Goal: Browse casually: Explore the website without a specific task or goal

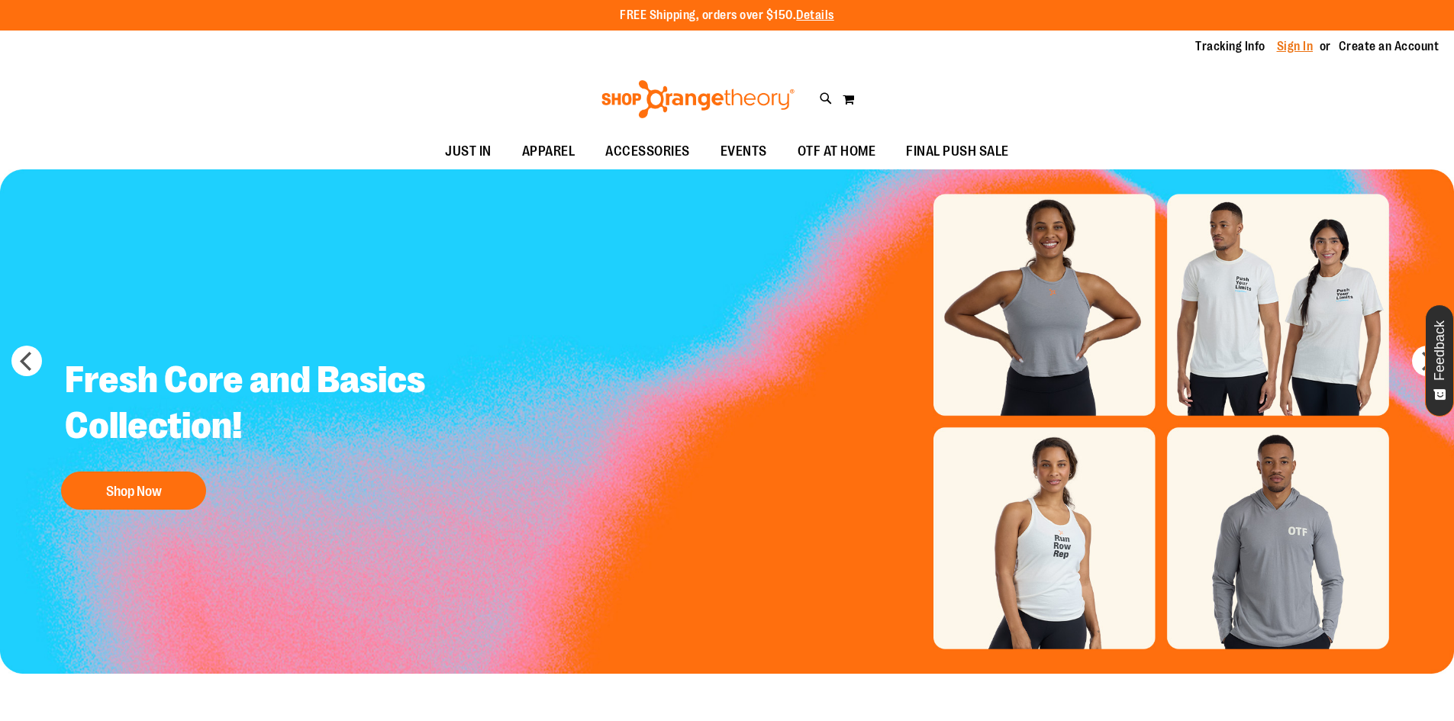
type input "**********"
click at [1283, 49] on link "Sign In" at bounding box center [1295, 46] width 37 height 17
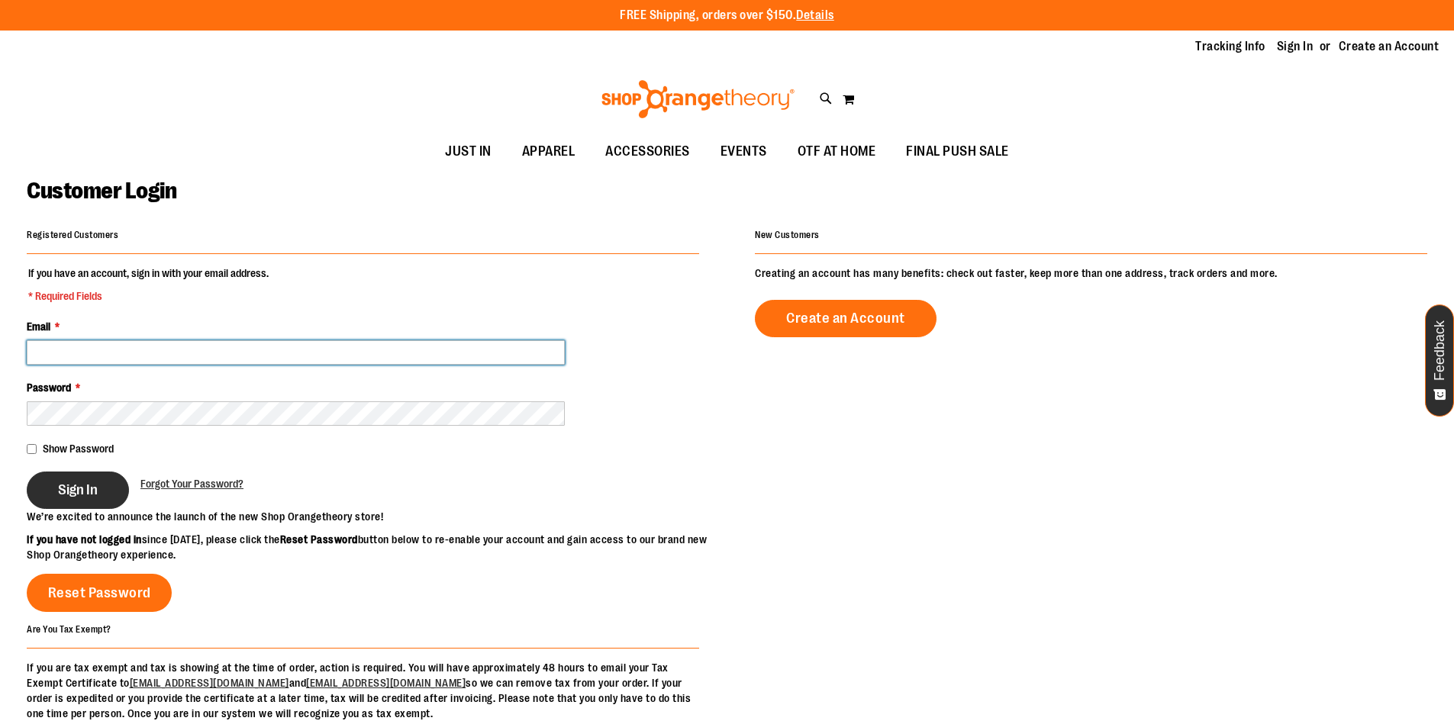
type input "**********"
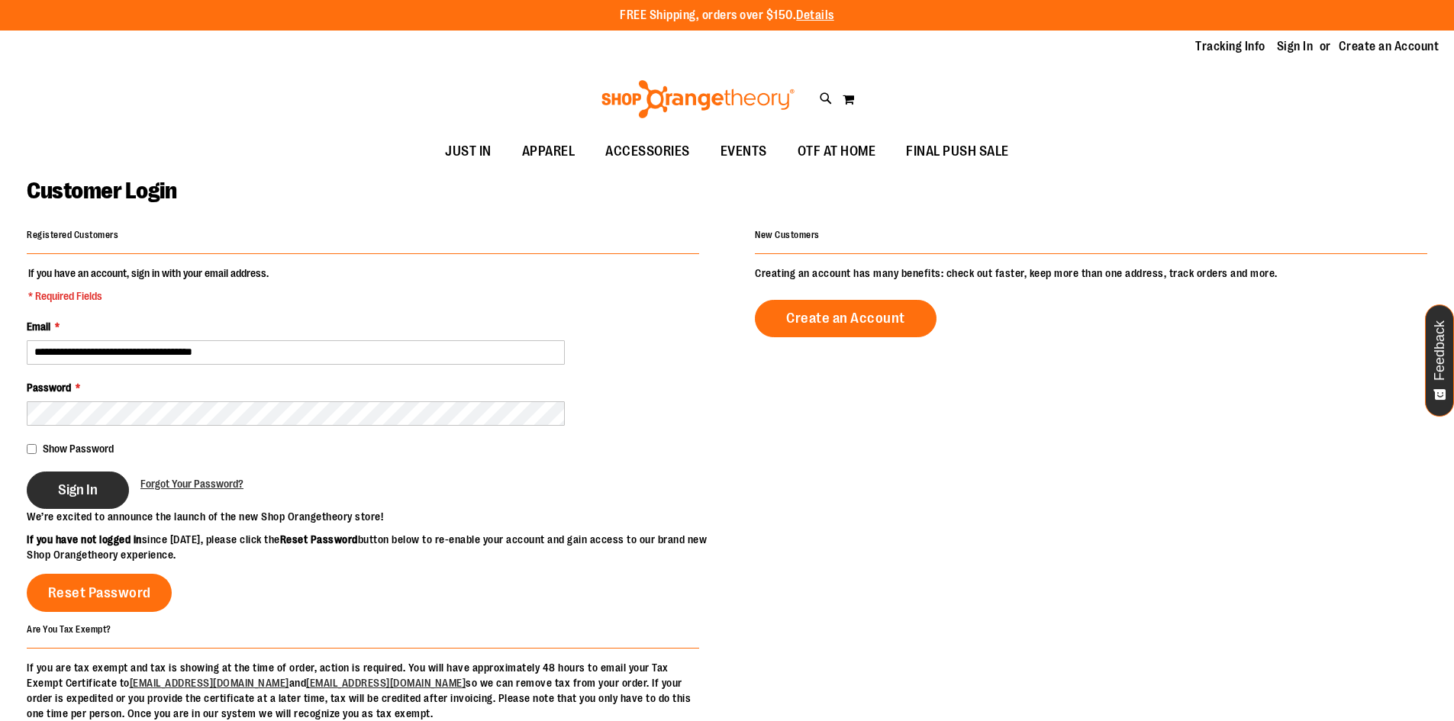
type input "**********"
click at [89, 484] on span "Sign In" at bounding box center [78, 489] width 40 height 17
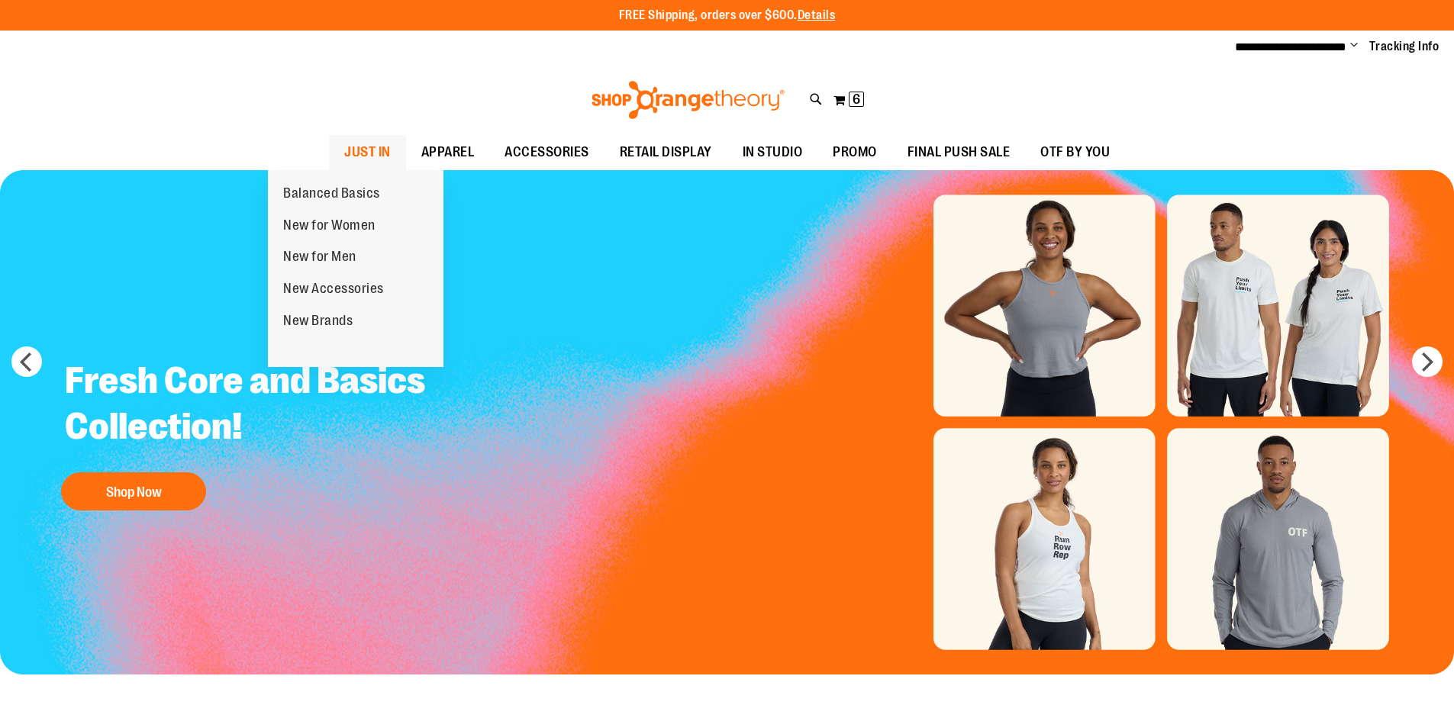
type input "**********"
click at [344, 147] on span "JUST IN" at bounding box center [367, 152] width 47 height 34
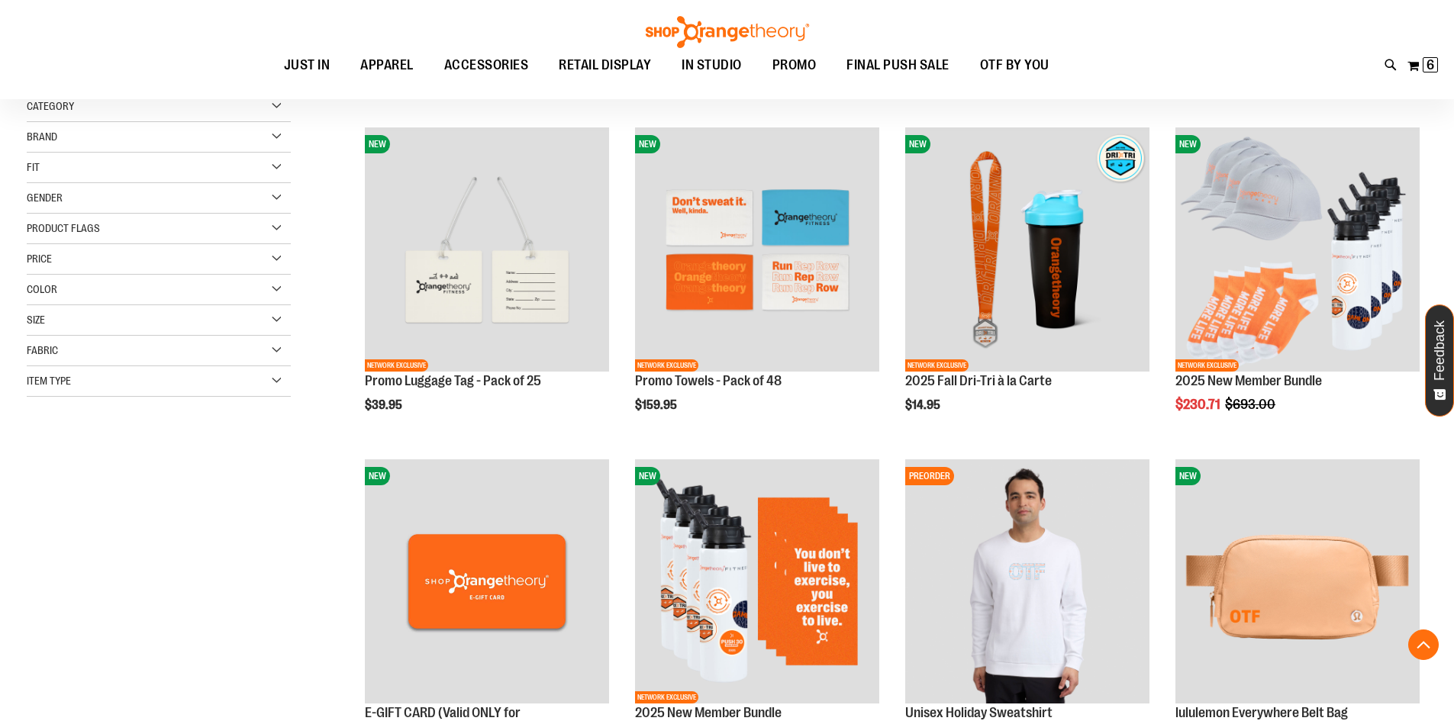
scroll to position [304, 0]
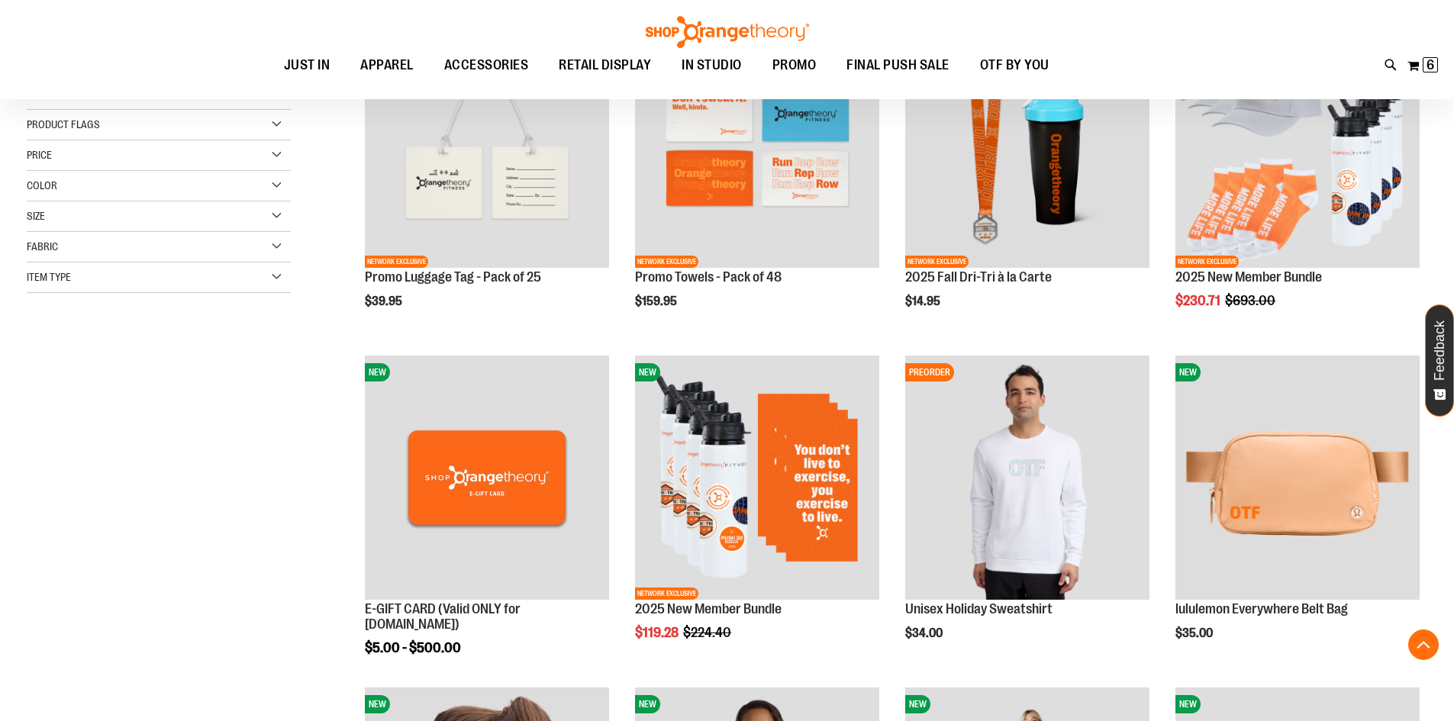
scroll to position [228, 0]
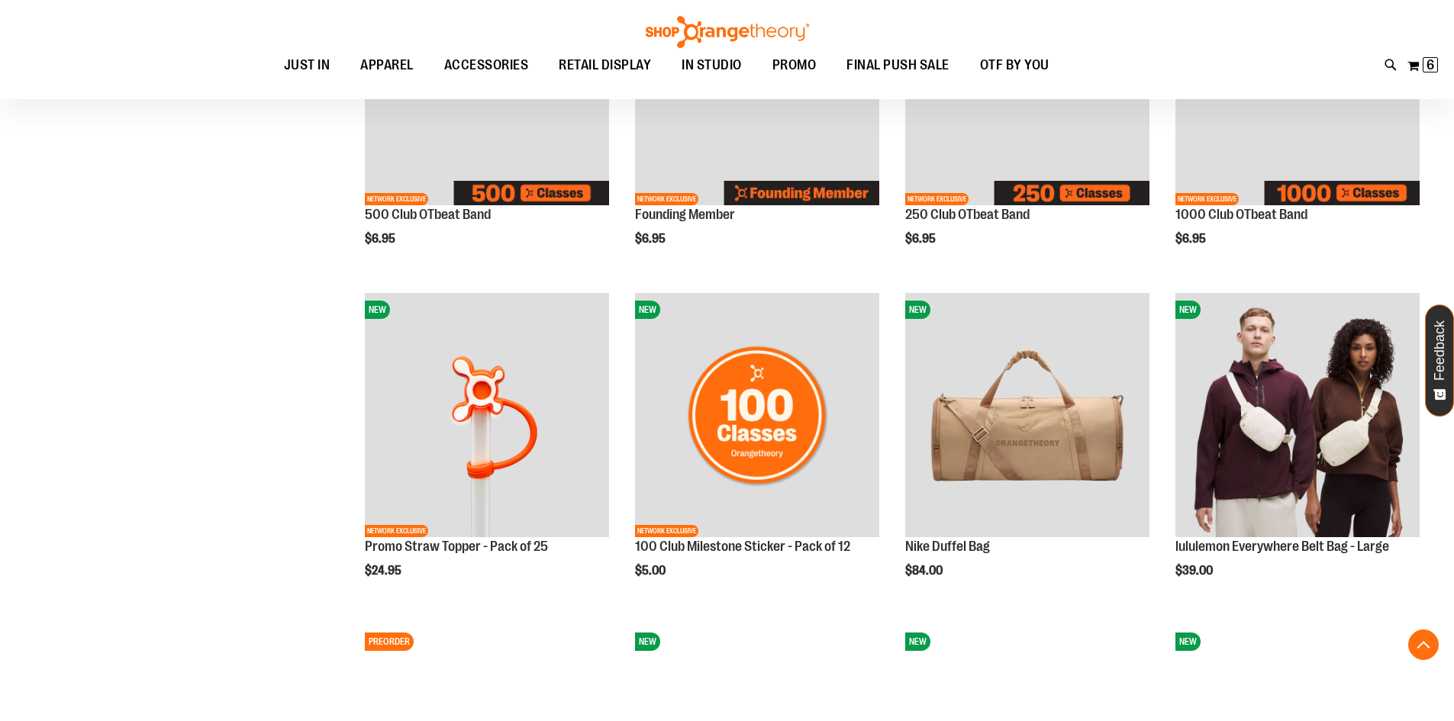
scroll to position [1373, 0]
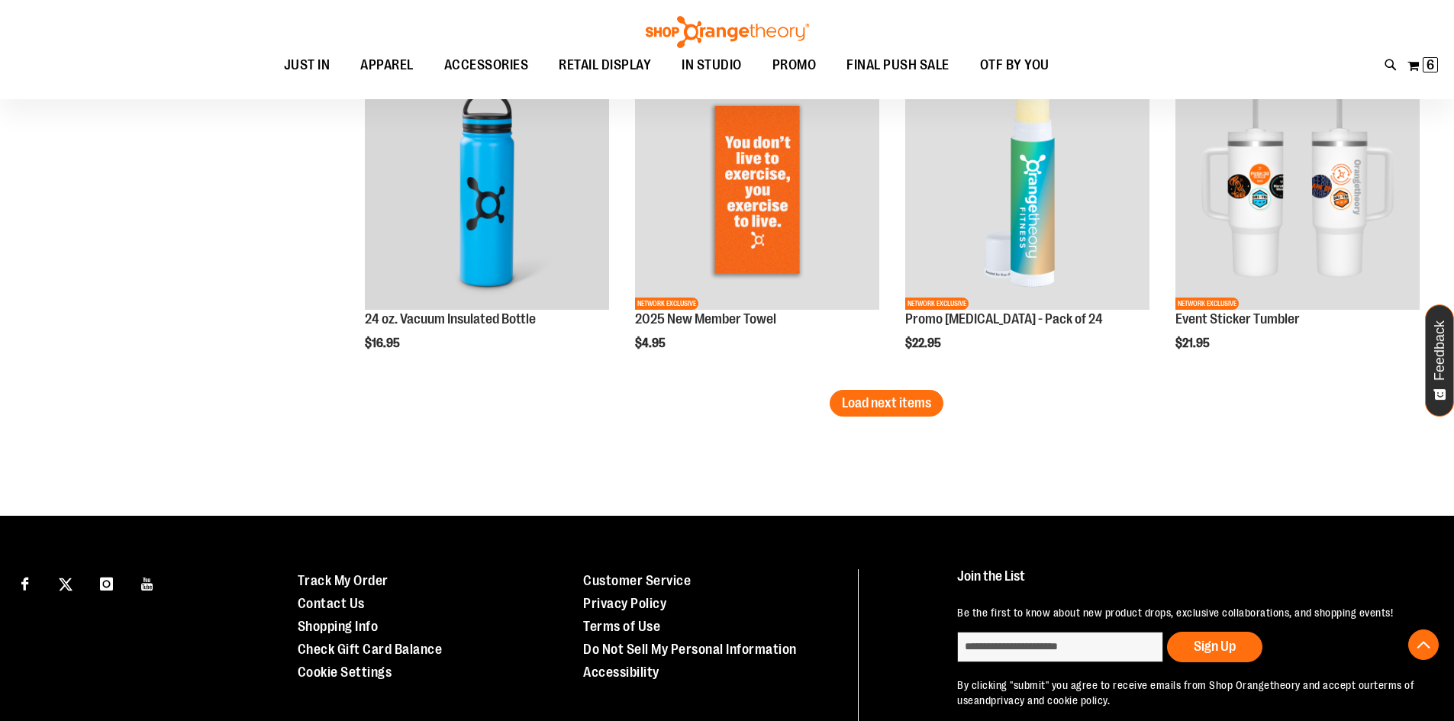
scroll to position [2899, 0]
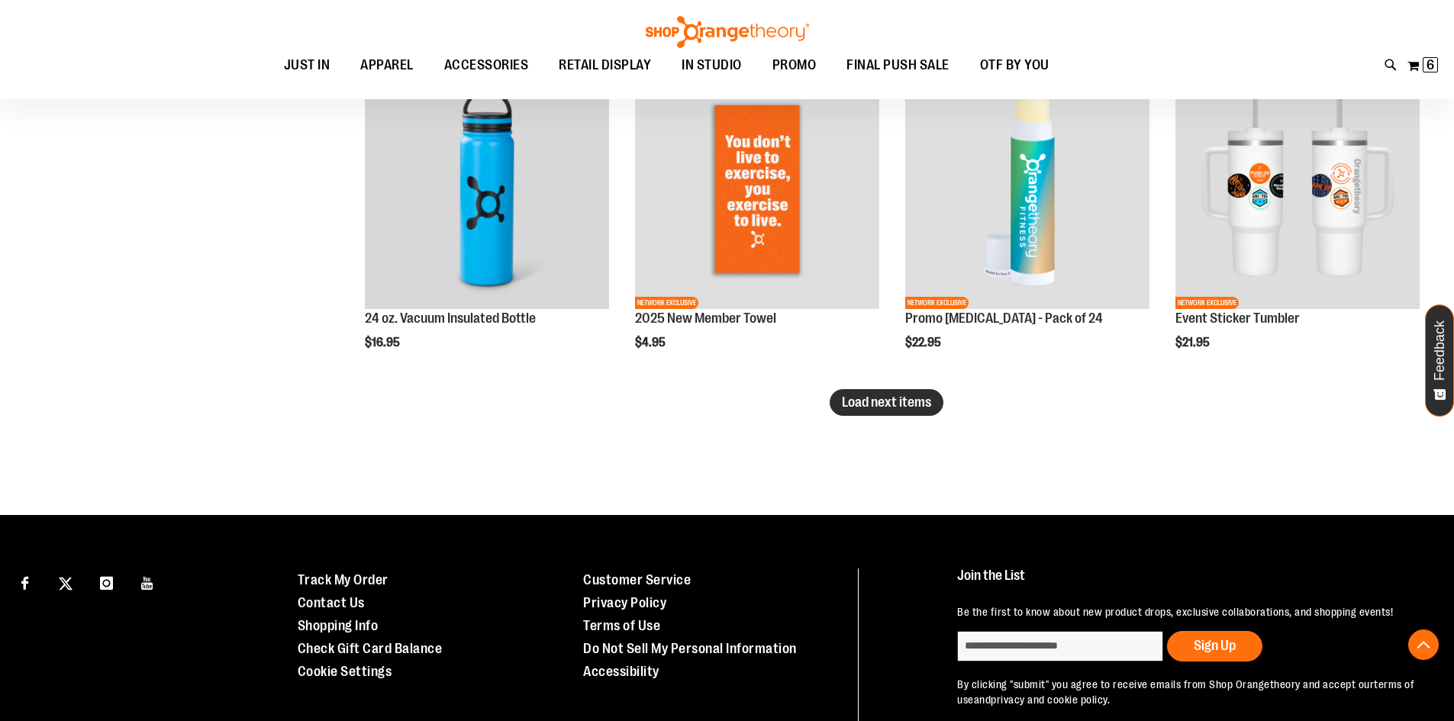
type input "**********"
click at [916, 398] on span "Load next items" at bounding box center [886, 401] width 89 height 15
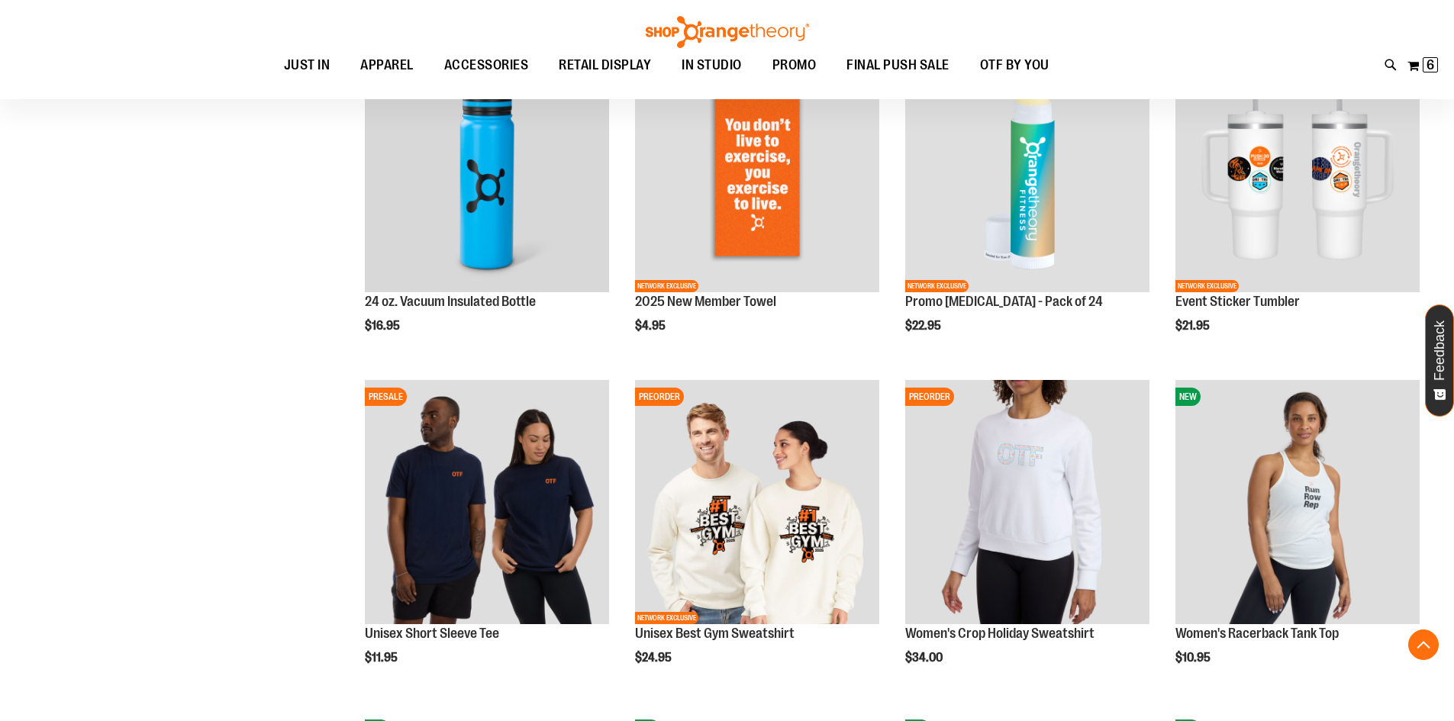
scroll to position [2899, 0]
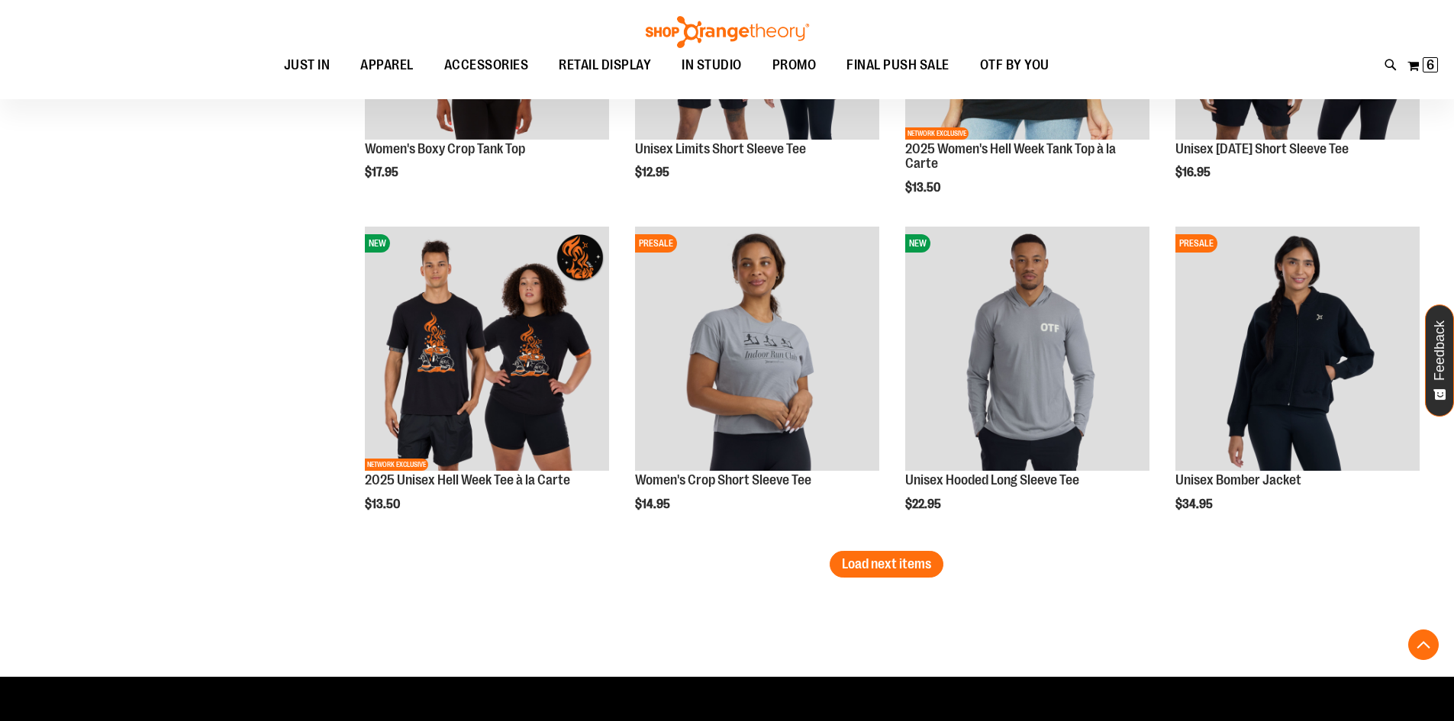
scroll to position [3738, 0]
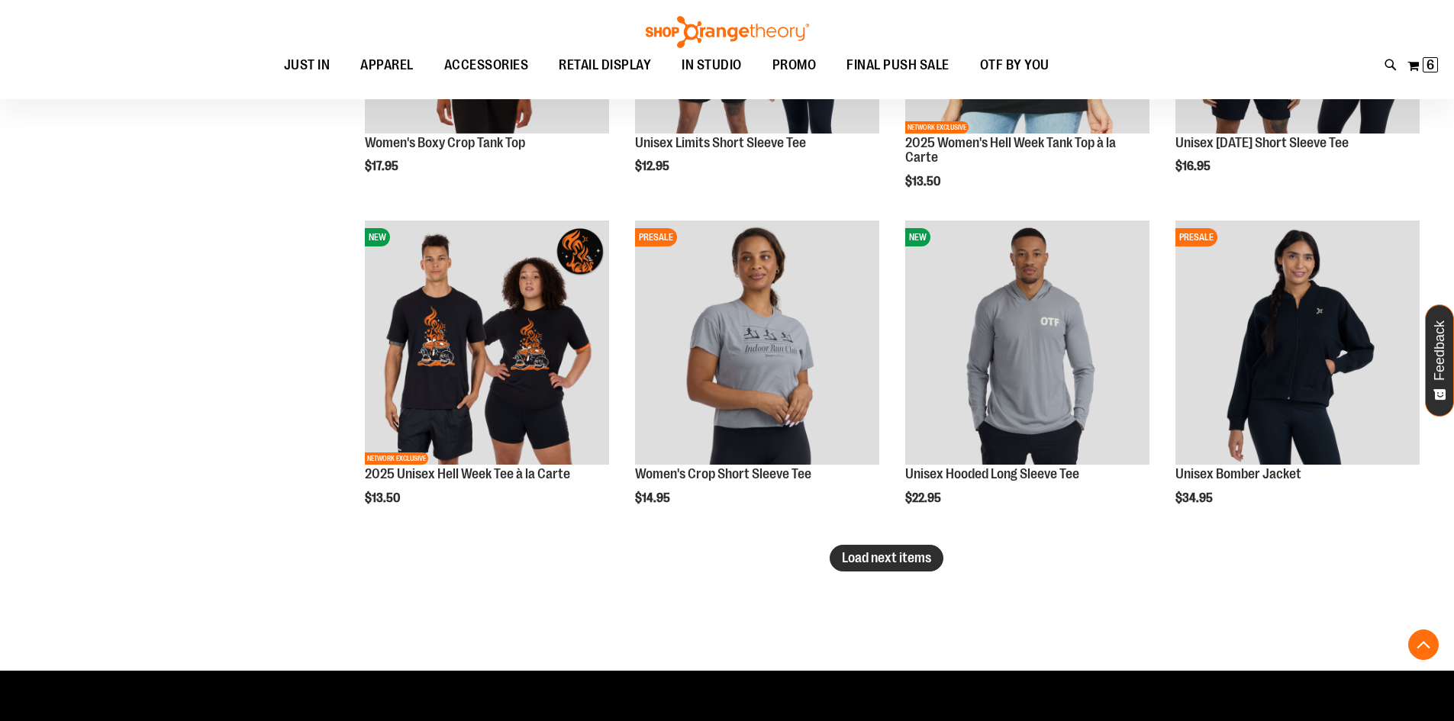
click at [923, 562] on span "Load next items" at bounding box center [886, 557] width 89 height 15
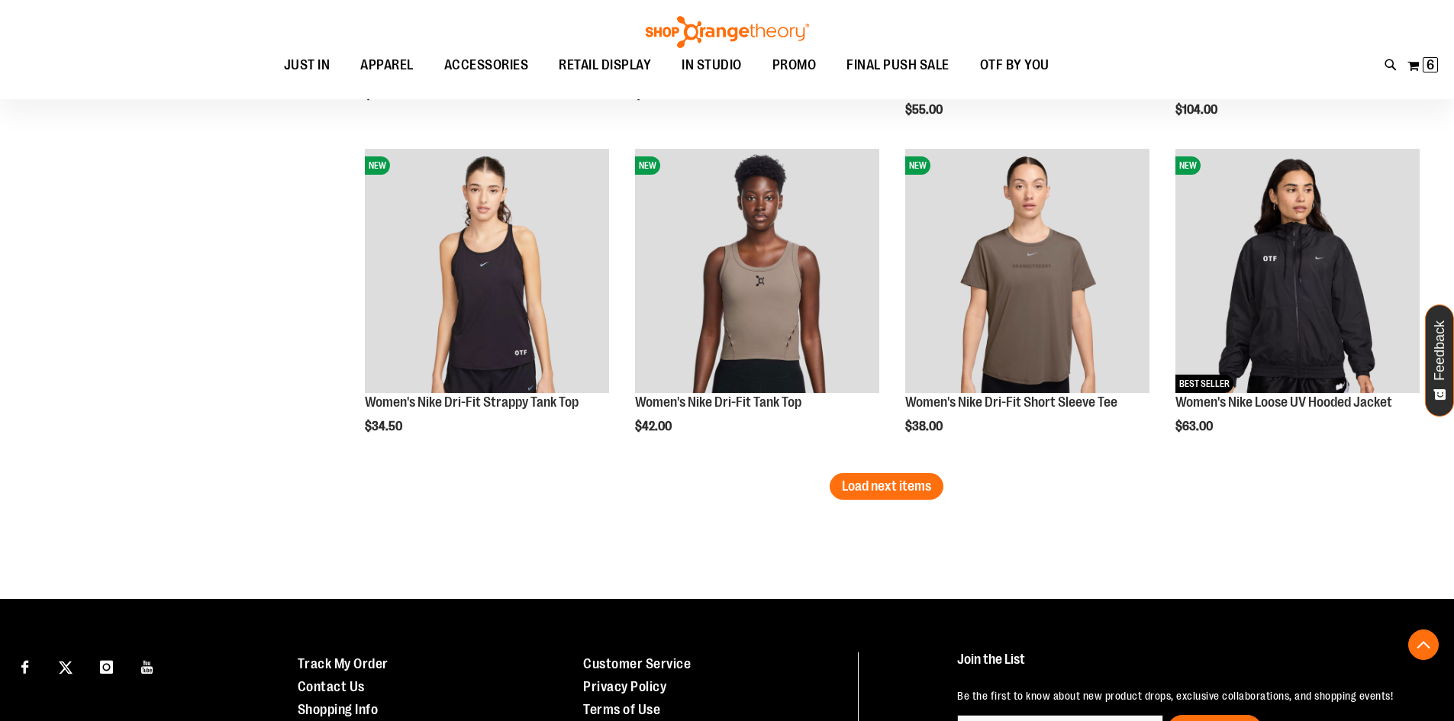
scroll to position [4806, 0]
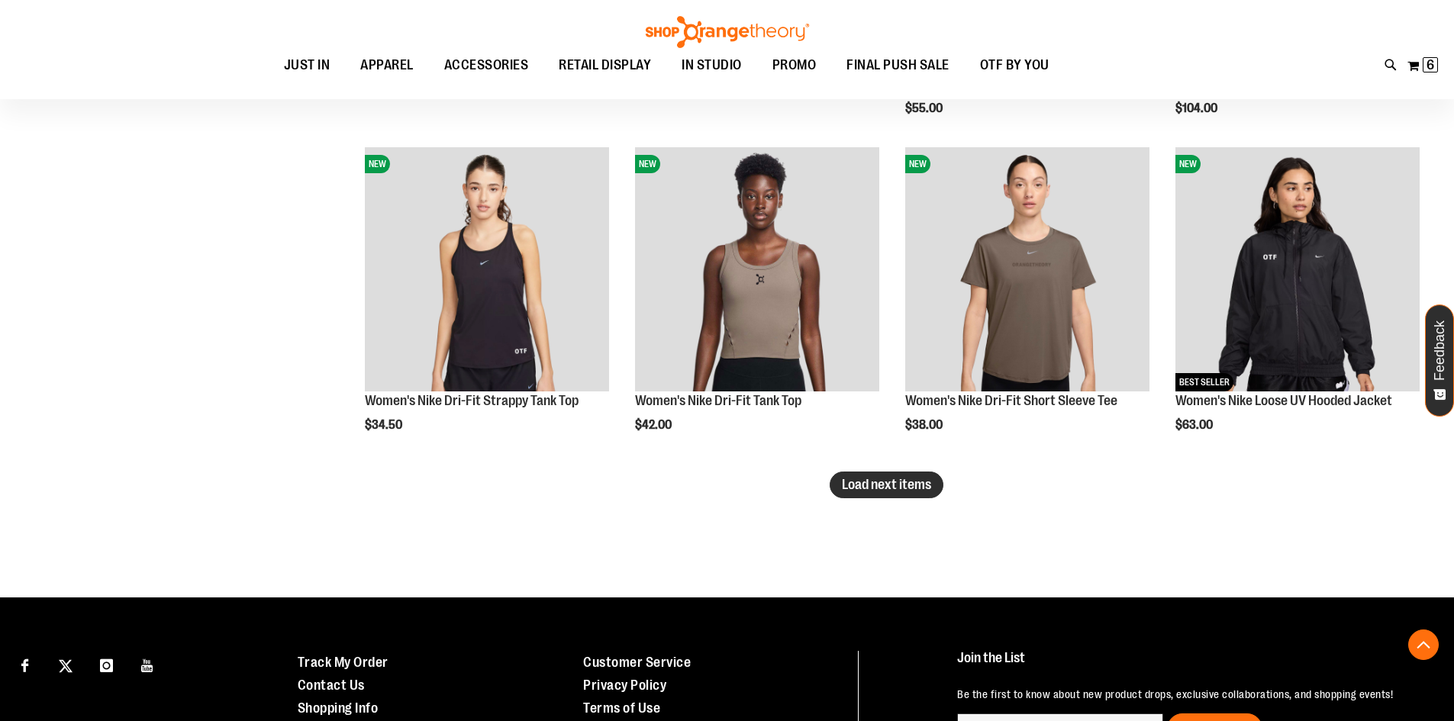
click at [931, 488] on span "Load next items" at bounding box center [886, 484] width 89 height 15
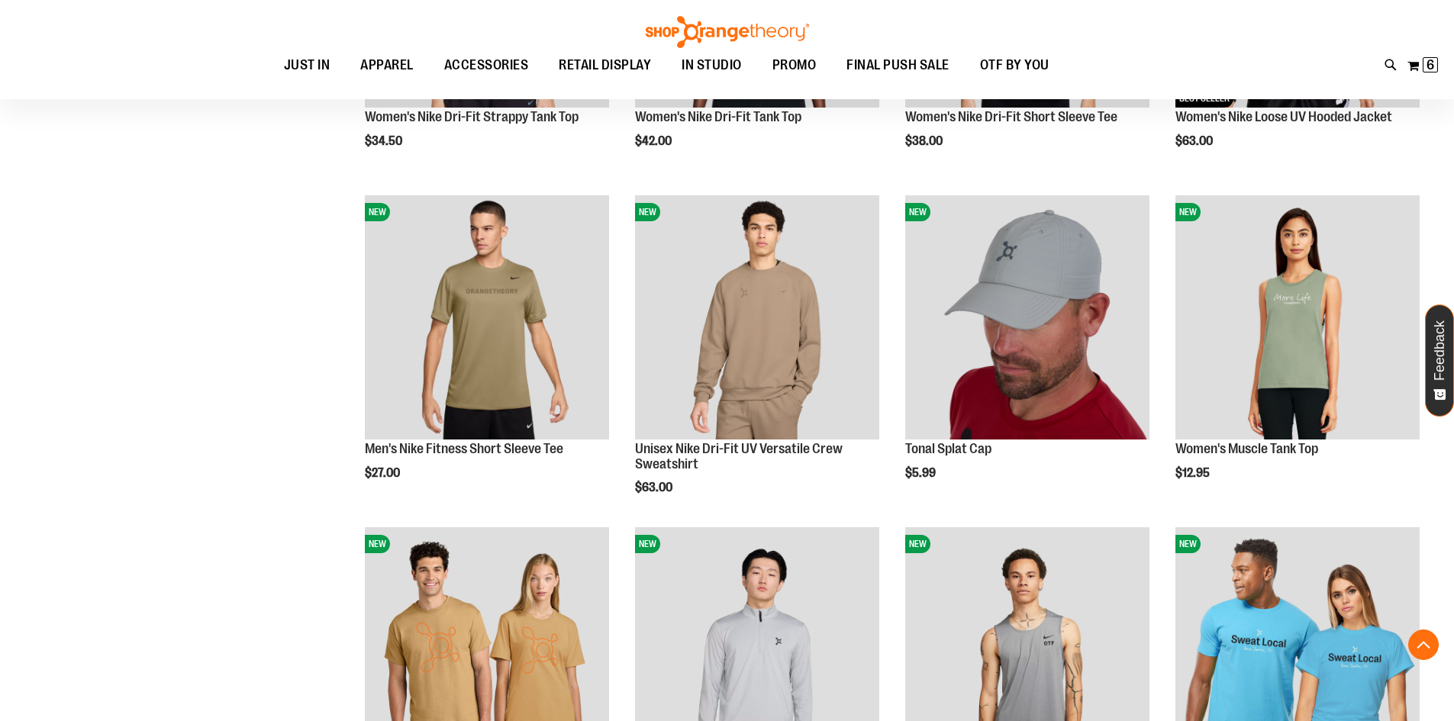
scroll to position [5188, 0]
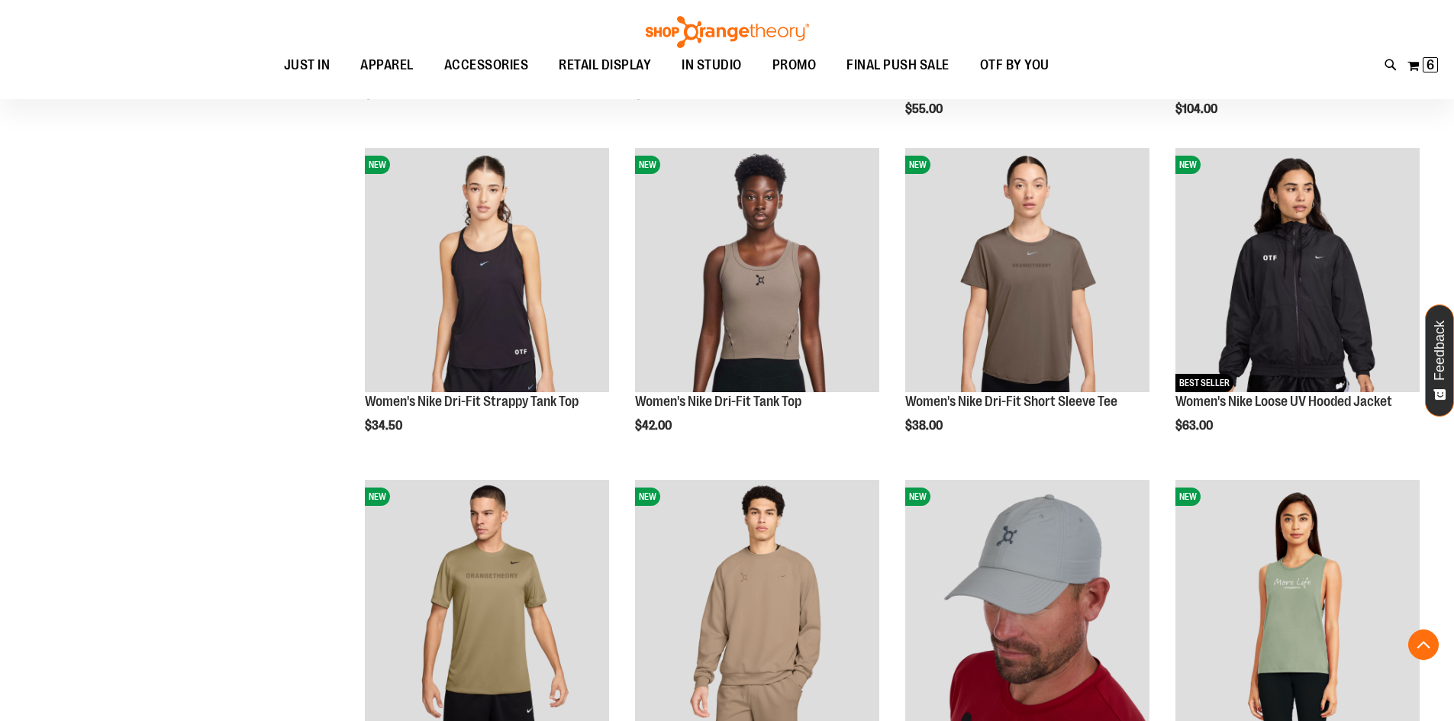
scroll to position [4806, 0]
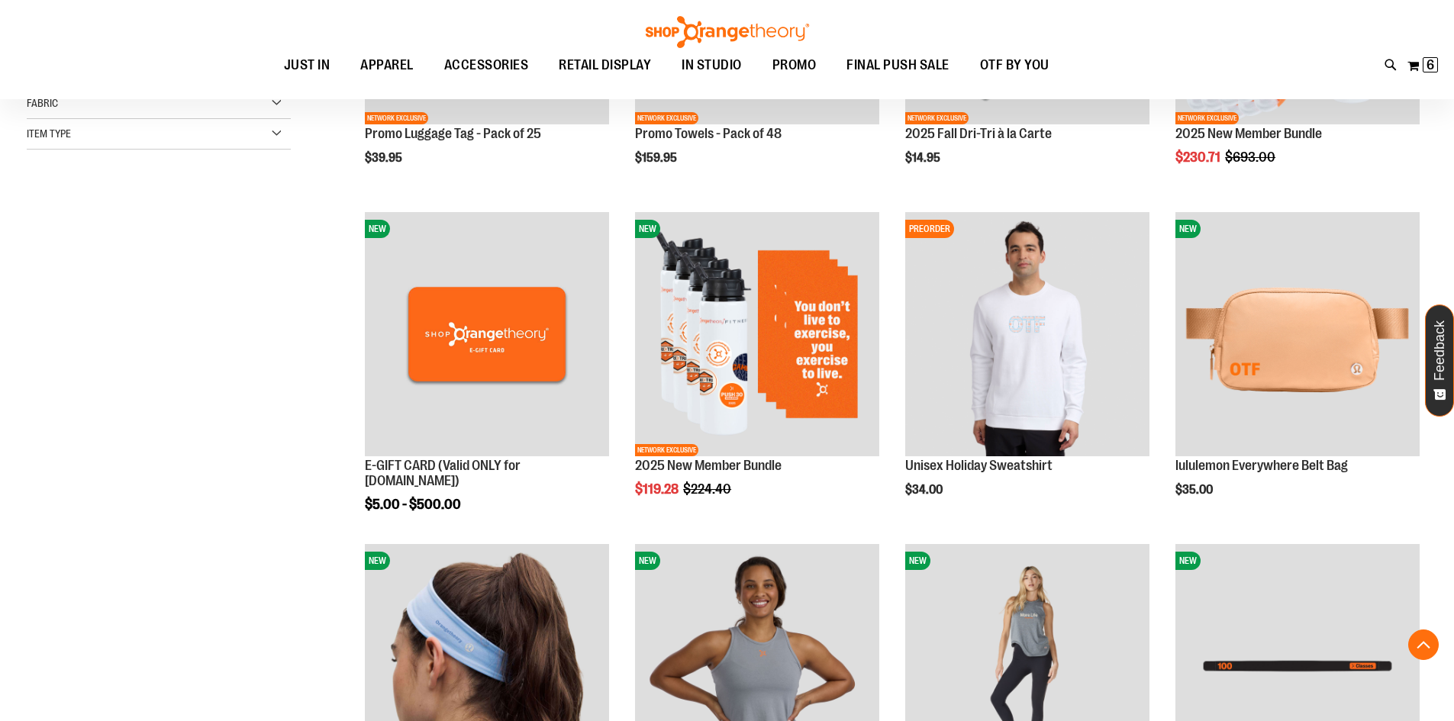
scroll to position [457, 0]
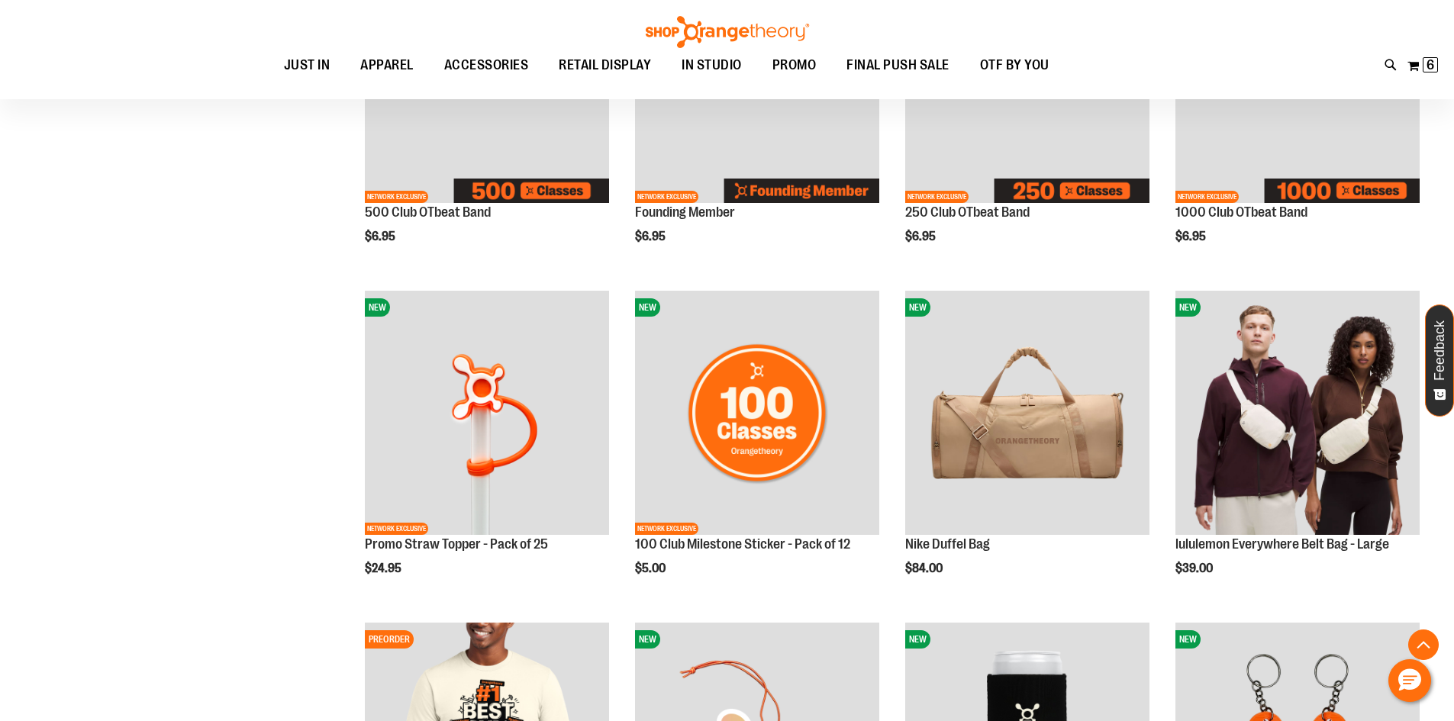
scroll to position [1373, 0]
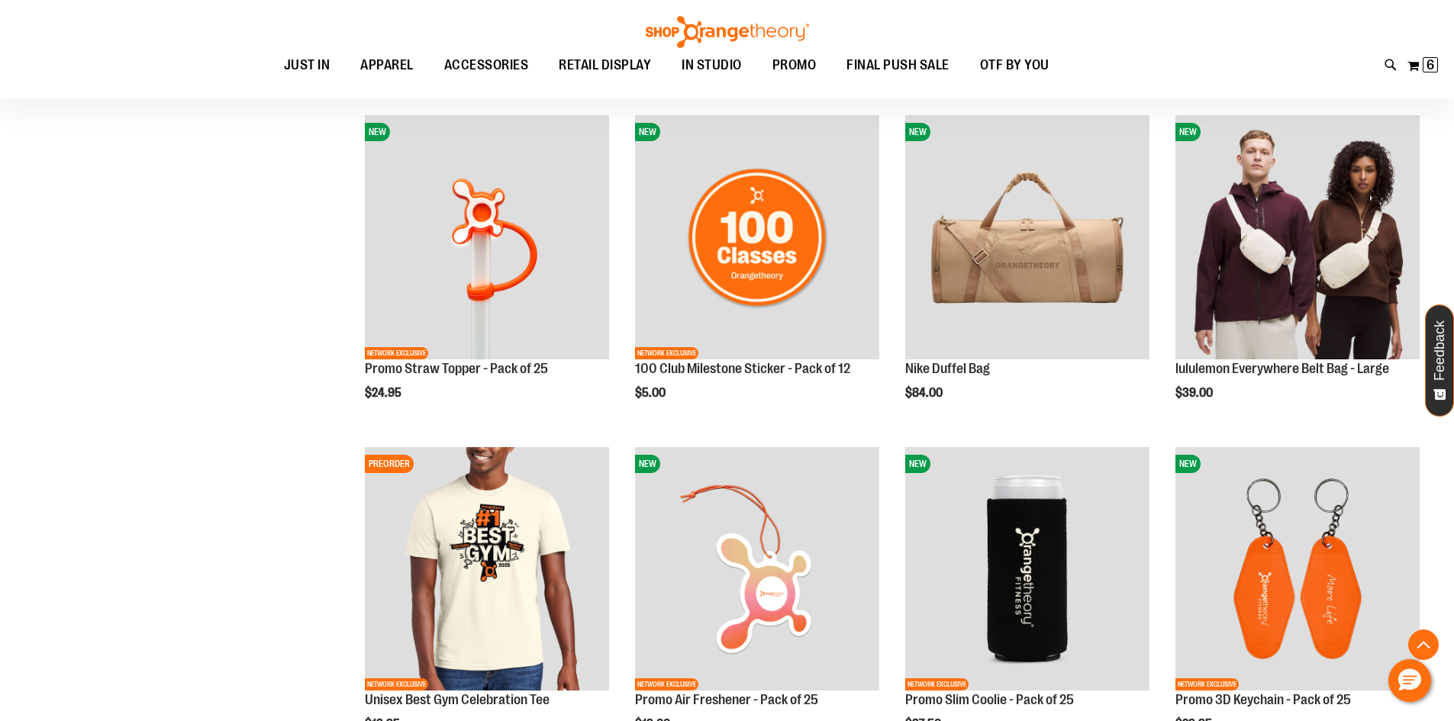
scroll to position [1525, 0]
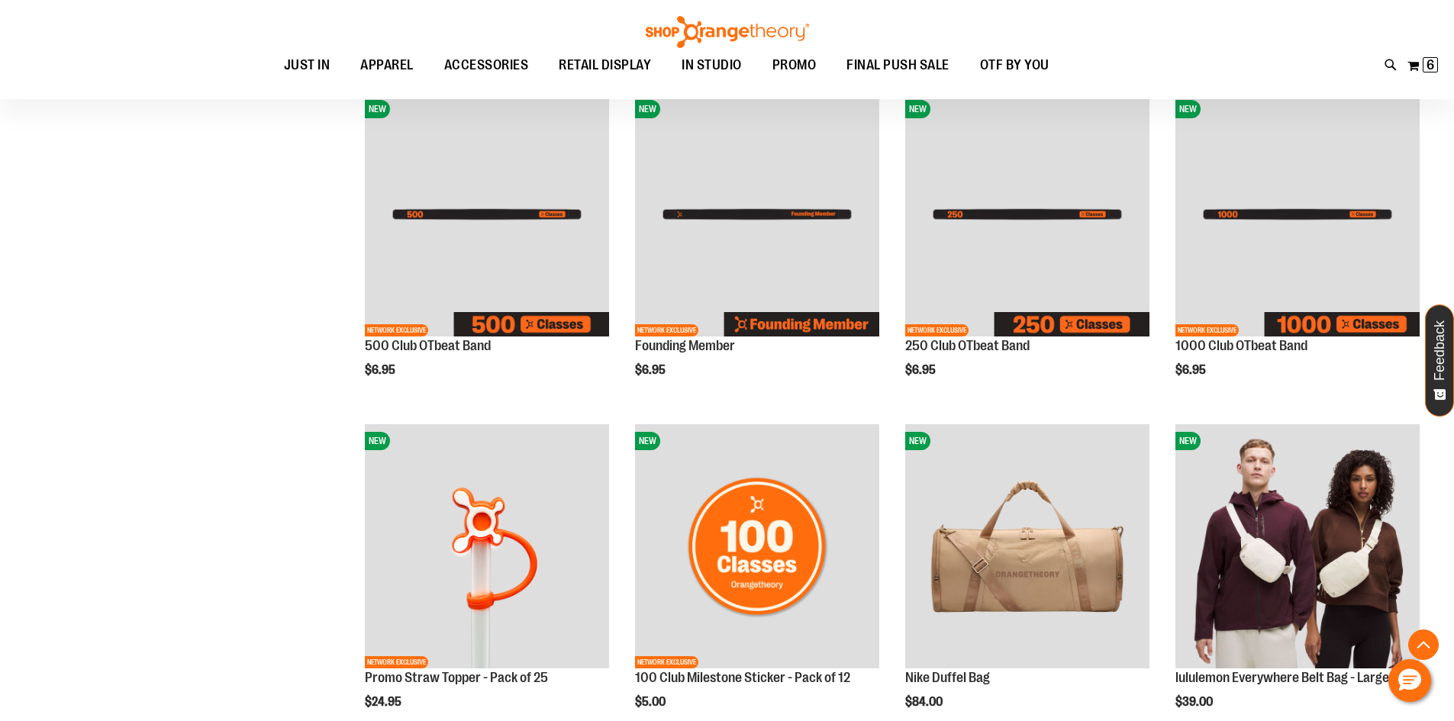
scroll to position [1144, 0]
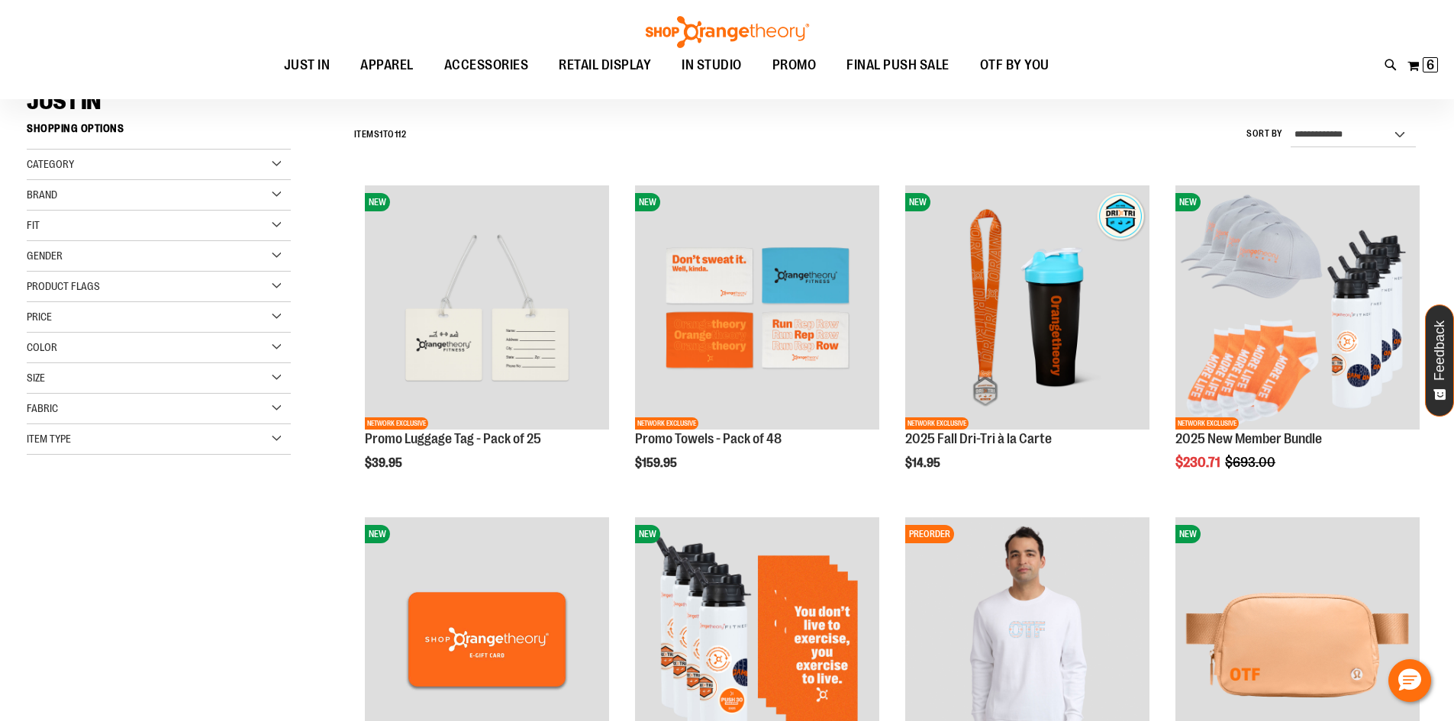
scroll to position [152, 0]
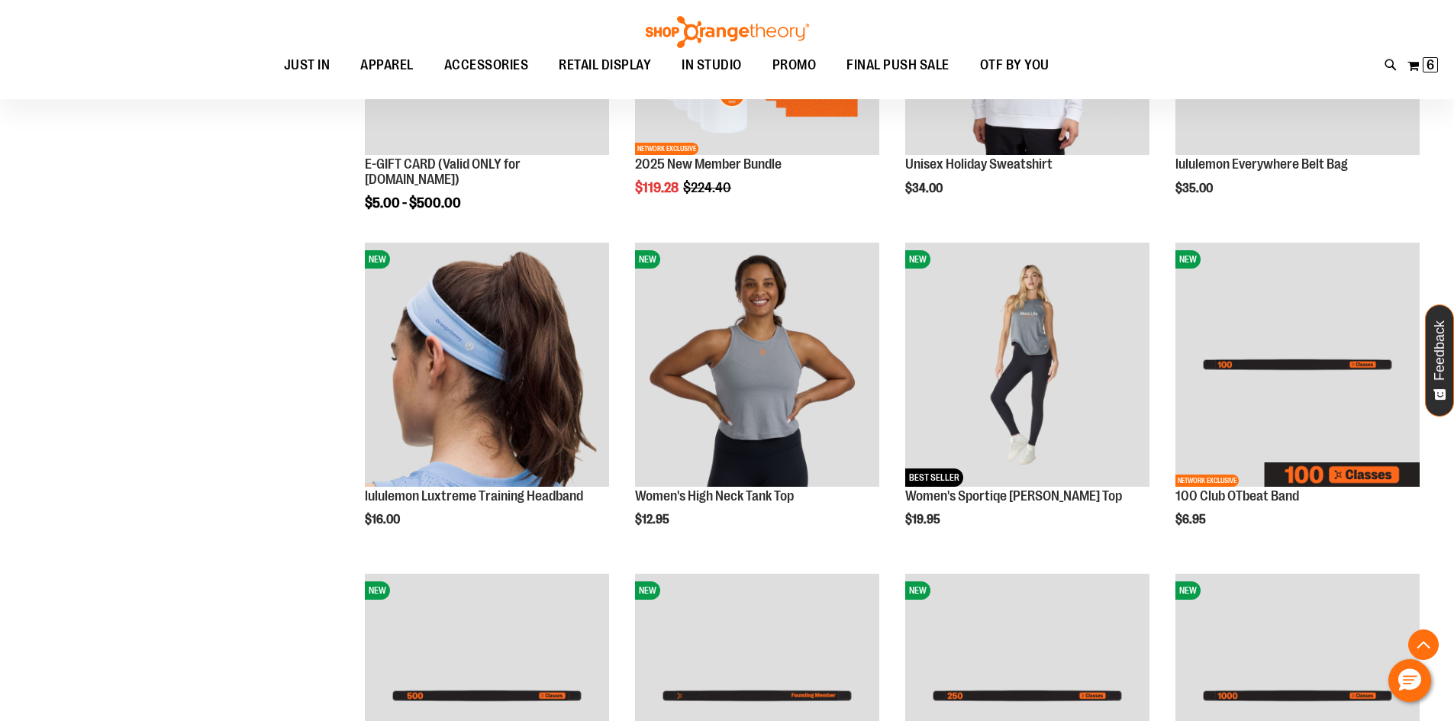
scroll to position [762, 0]
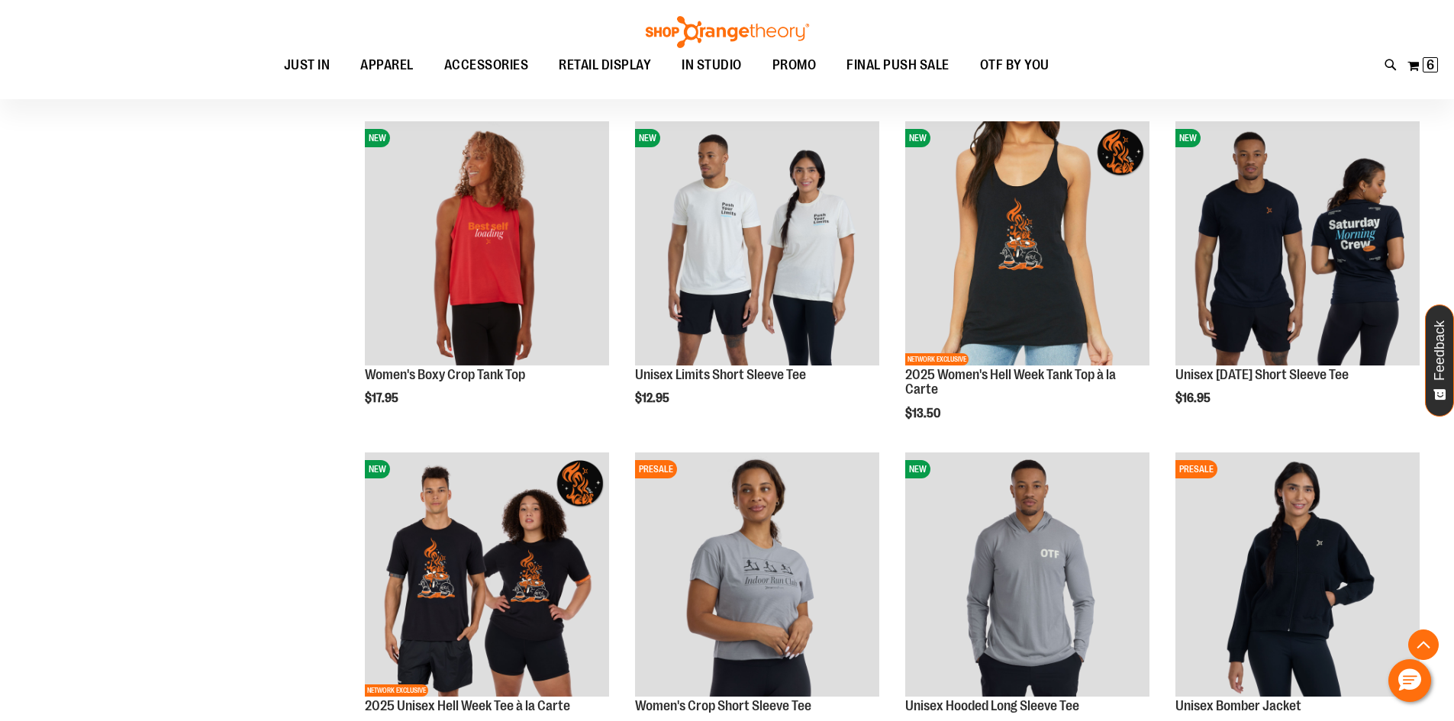
scroll to position [3509, 0]
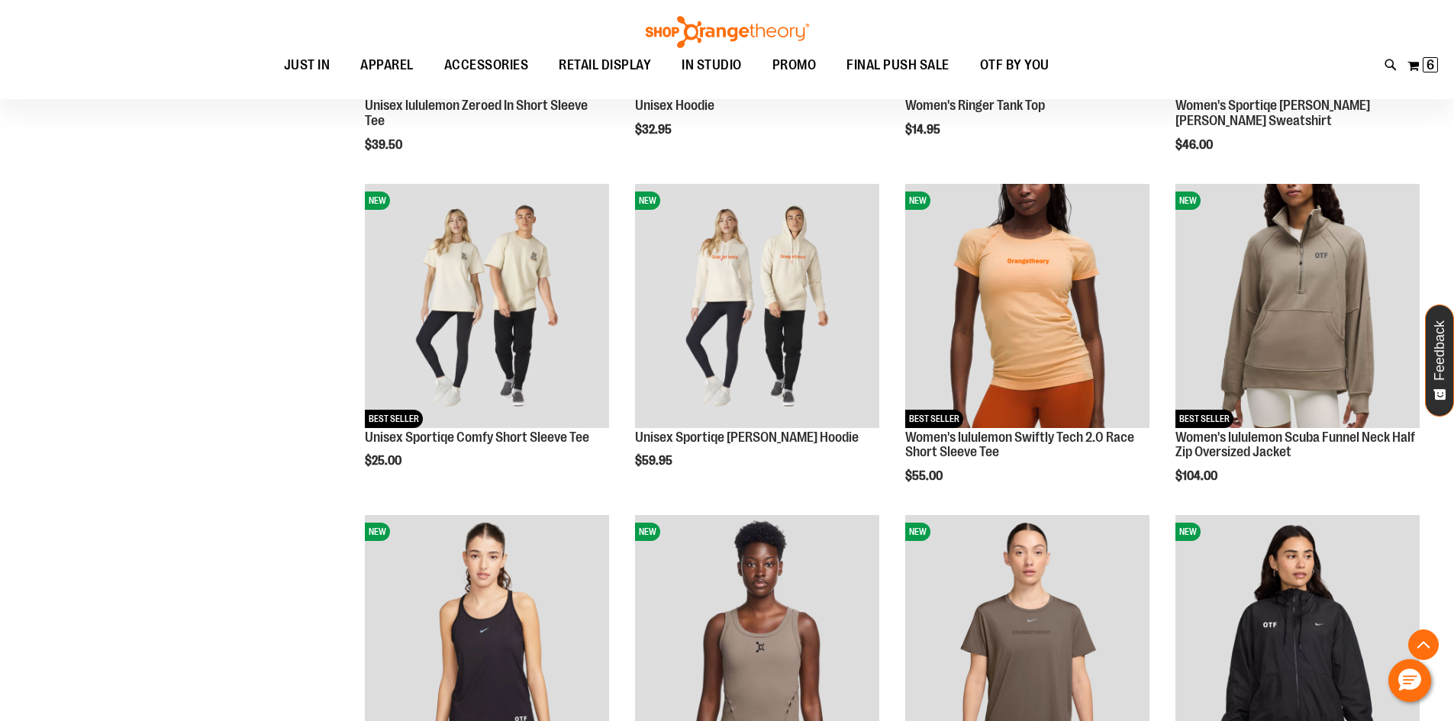
scroll to position [4425, 0]
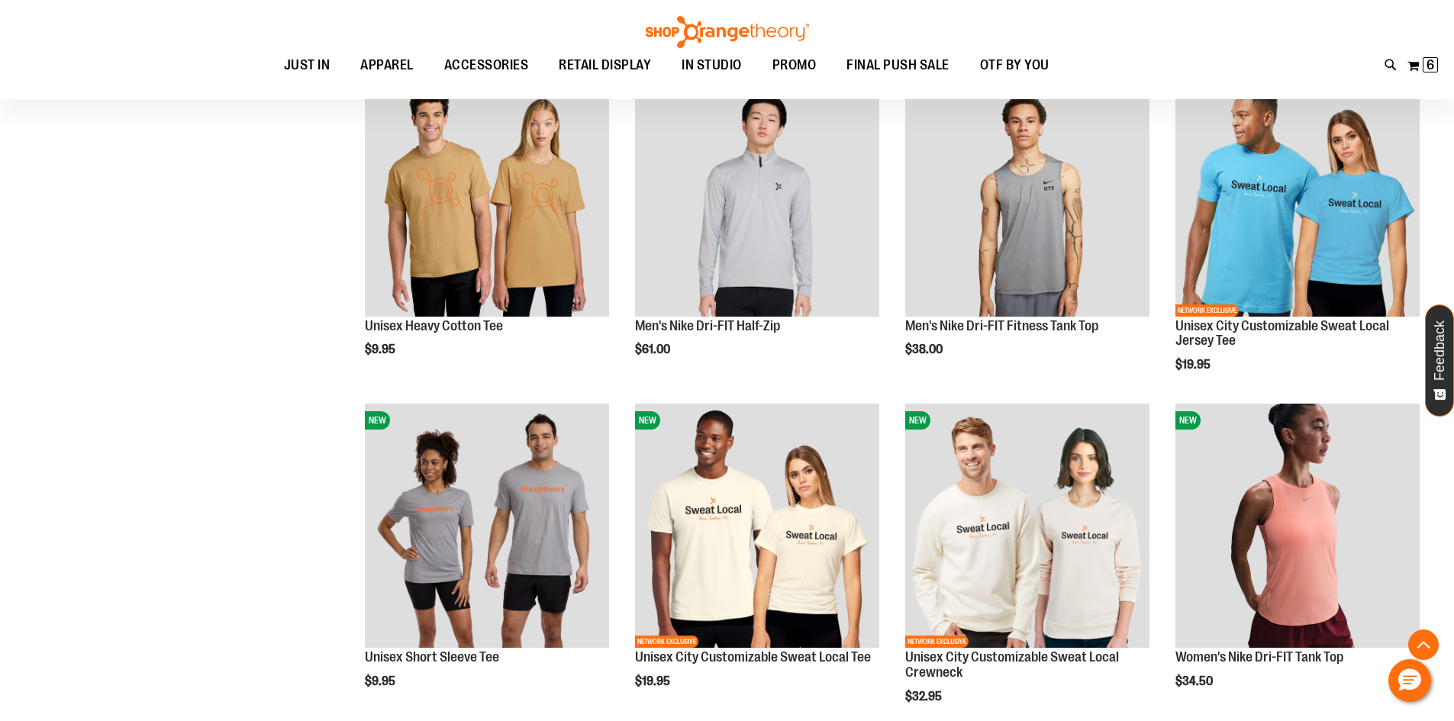
scroll to position [5646, 0]
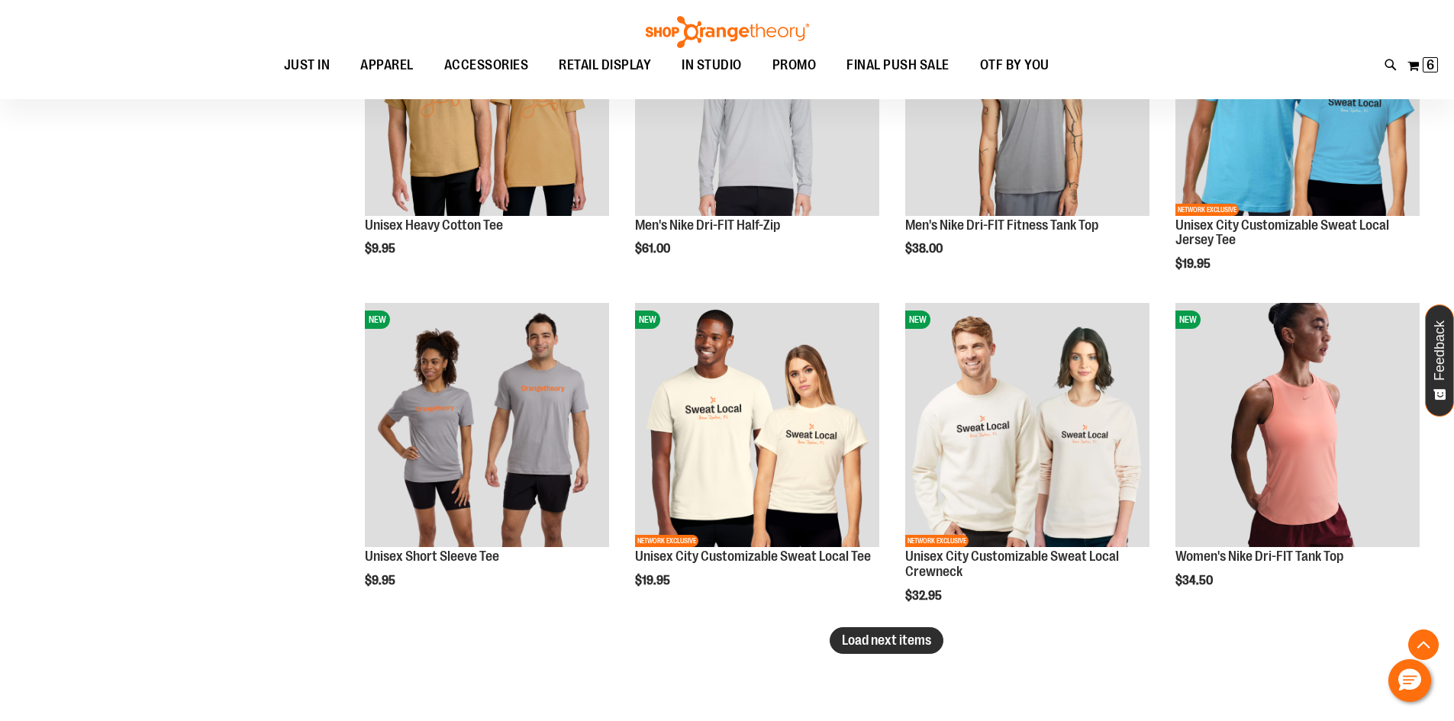
click at [888, 630] on button "Load next items" at bounding box center [886, 640] width 114 height 27
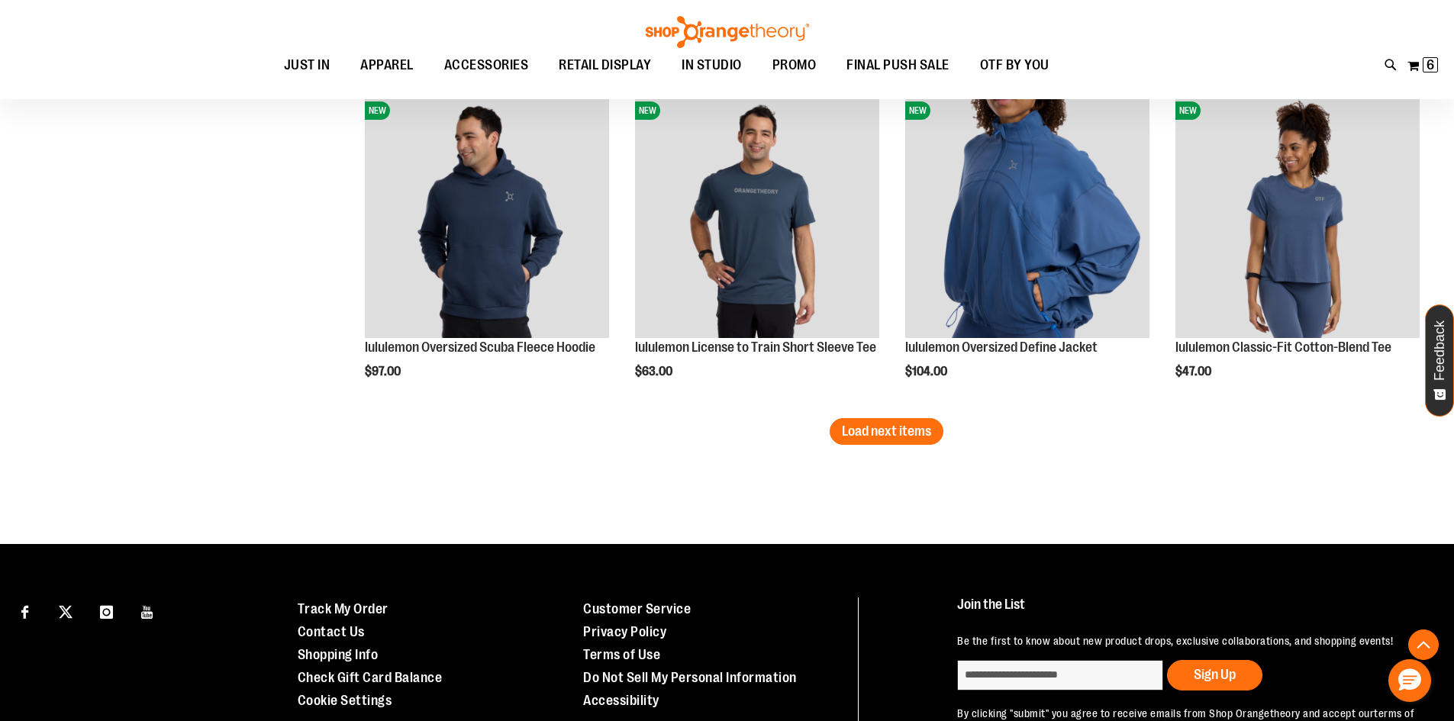
scroll to position [6867, 0]
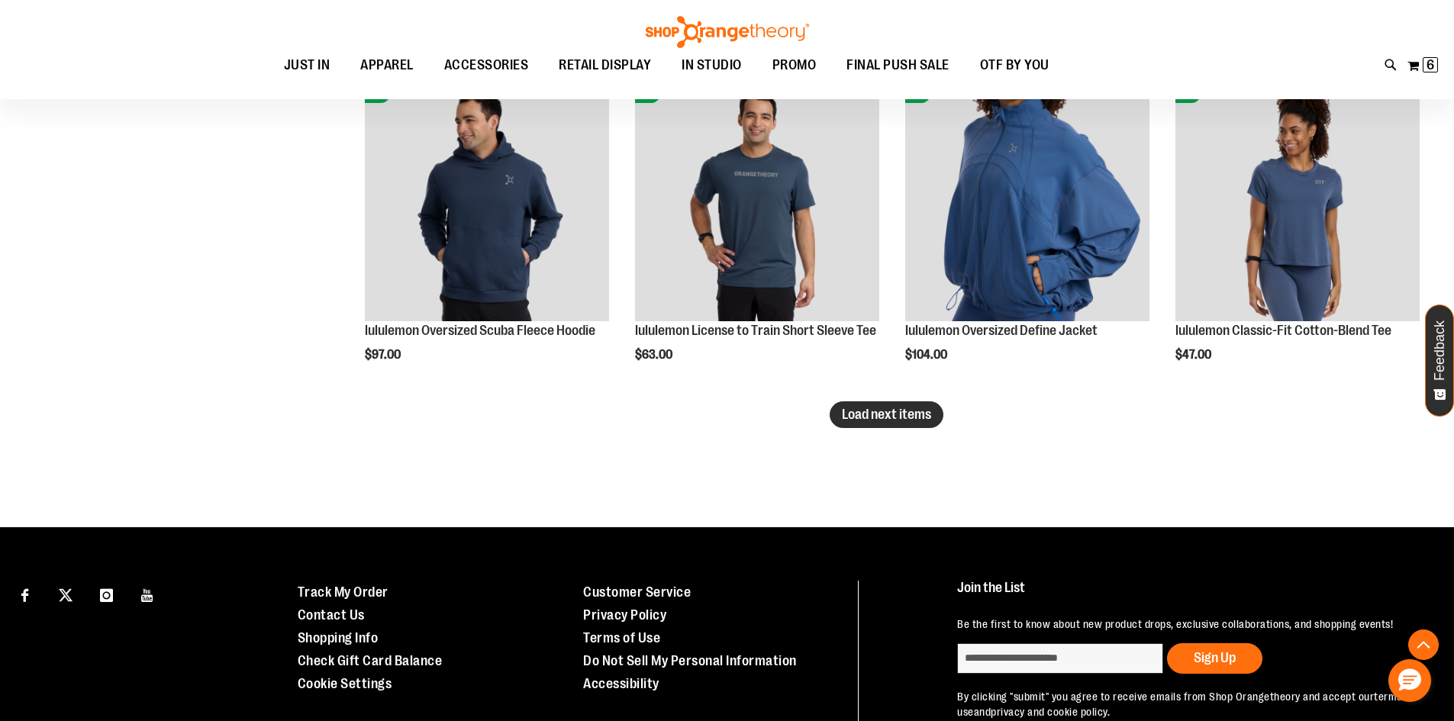
click at [858, 411] on span "Load next items" at bounding box center [886, 414] width 89 height 15
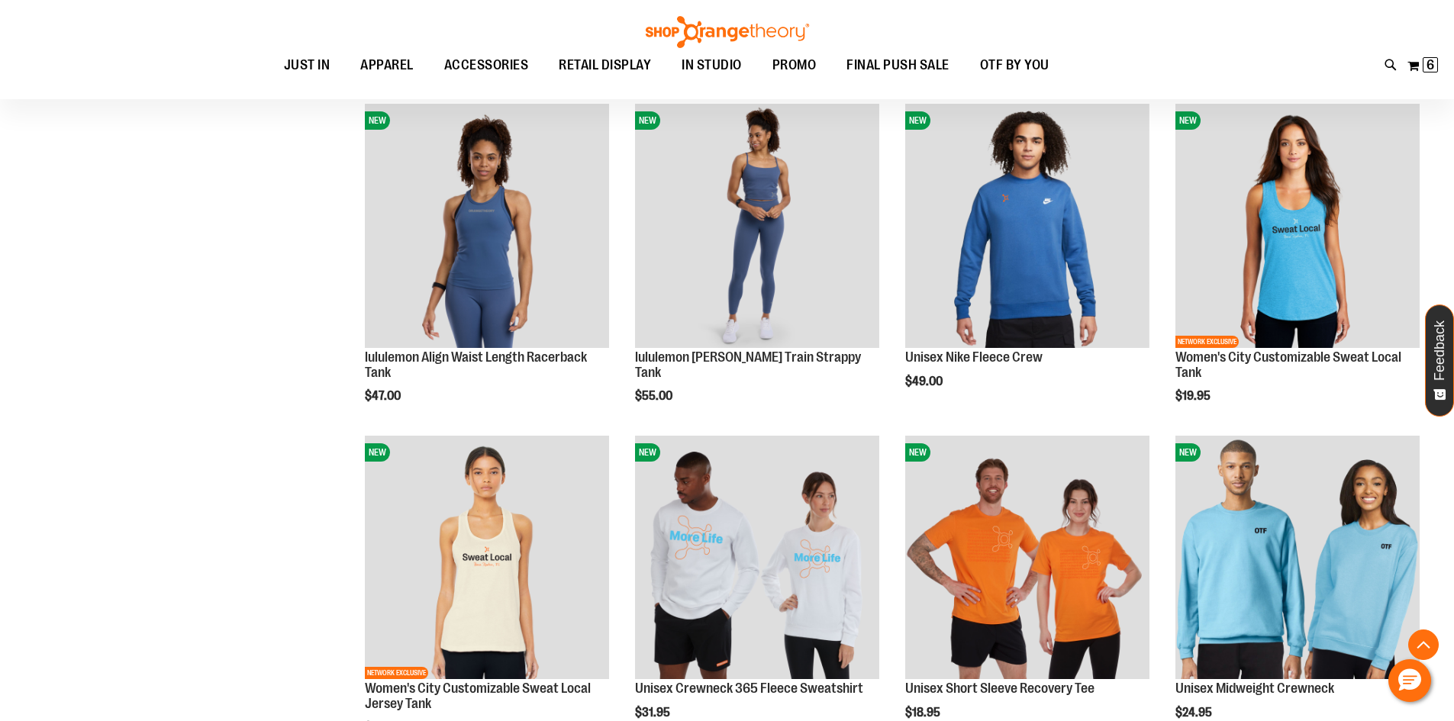
scroll to position [7248, 0]
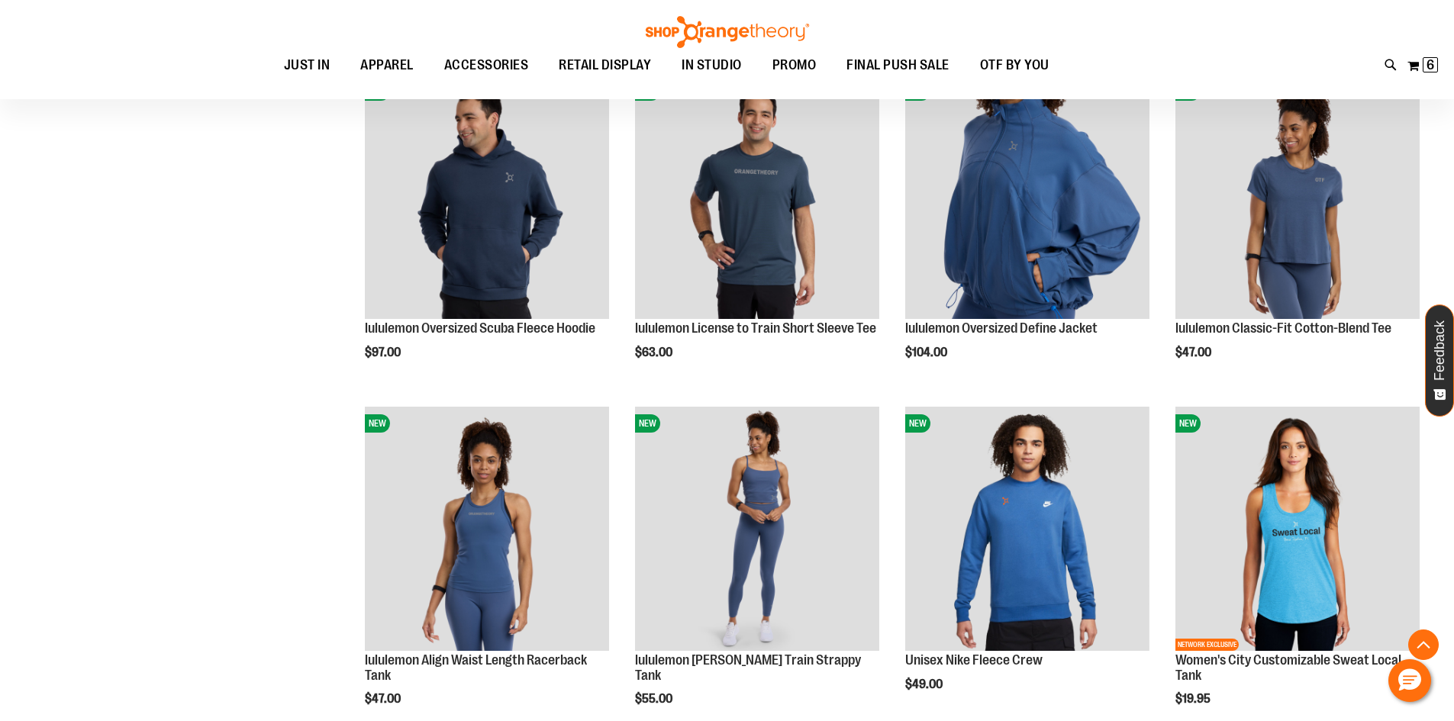
scroll to position [6867, 0]
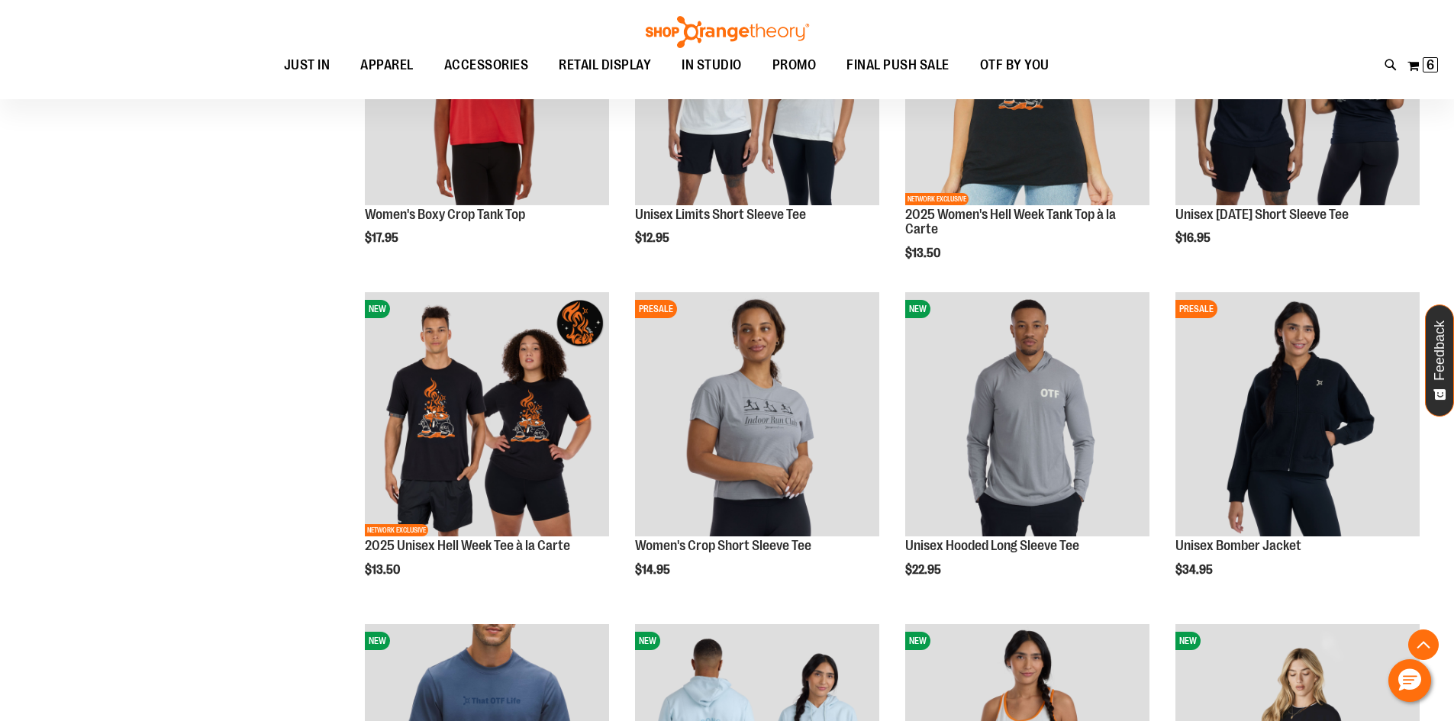
scroll to position [3662, 0]
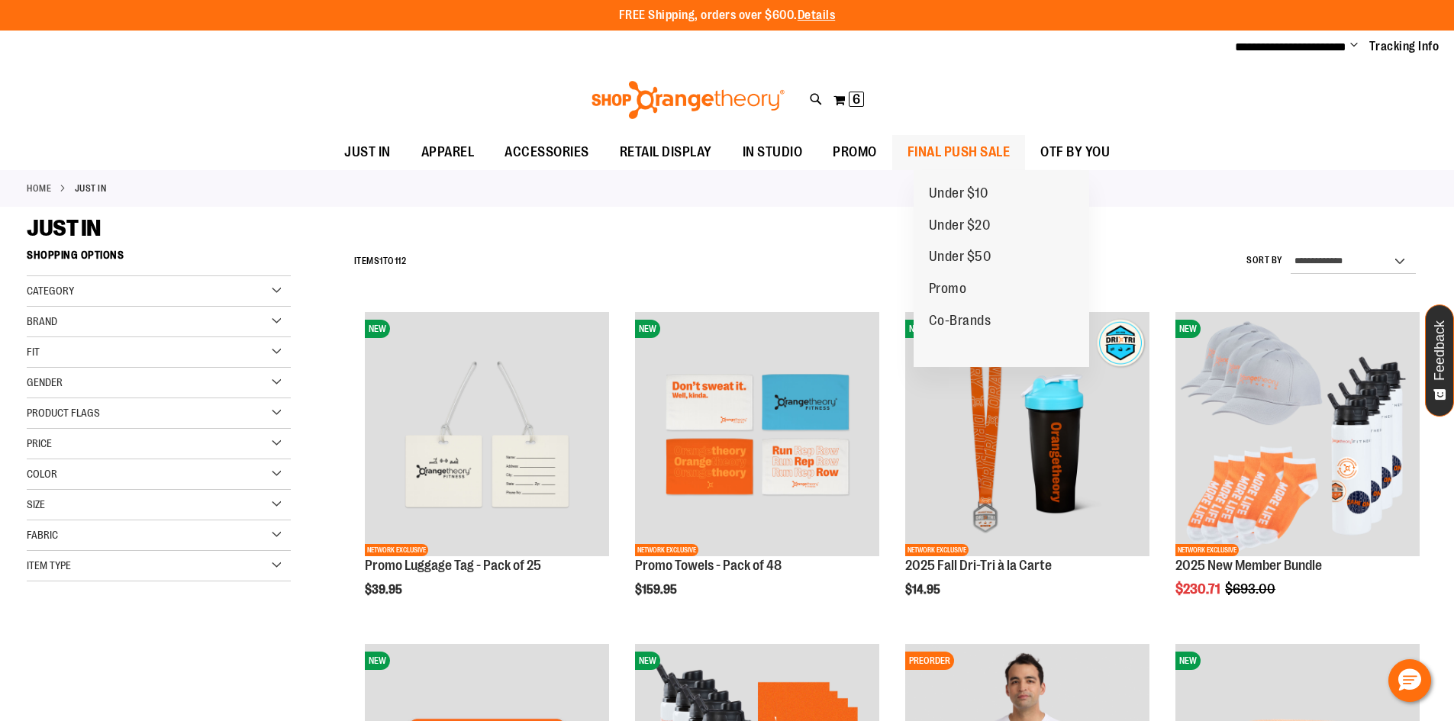
click at [953, 153] on span "FINAL PUSH SALE" at bounding box center [958, 152] width 103 height 34
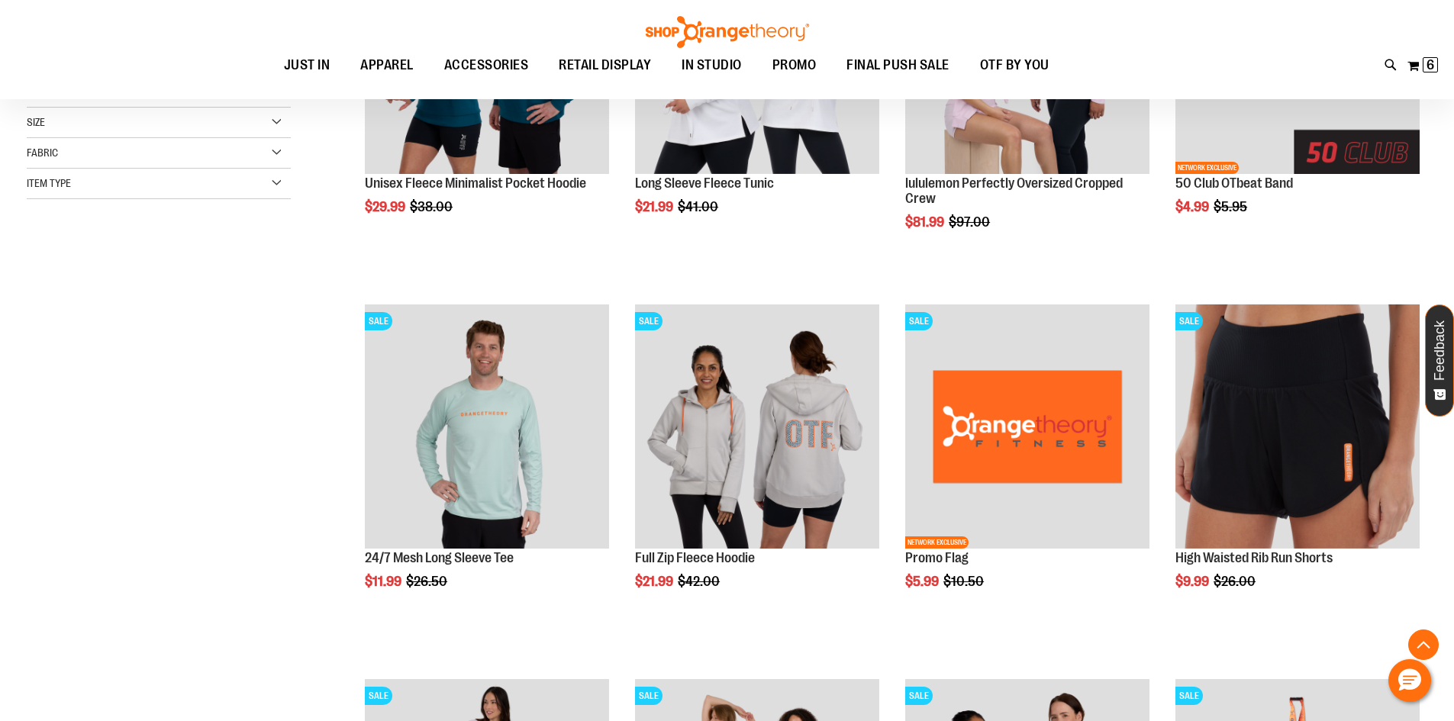
scroll to position [457, 0]
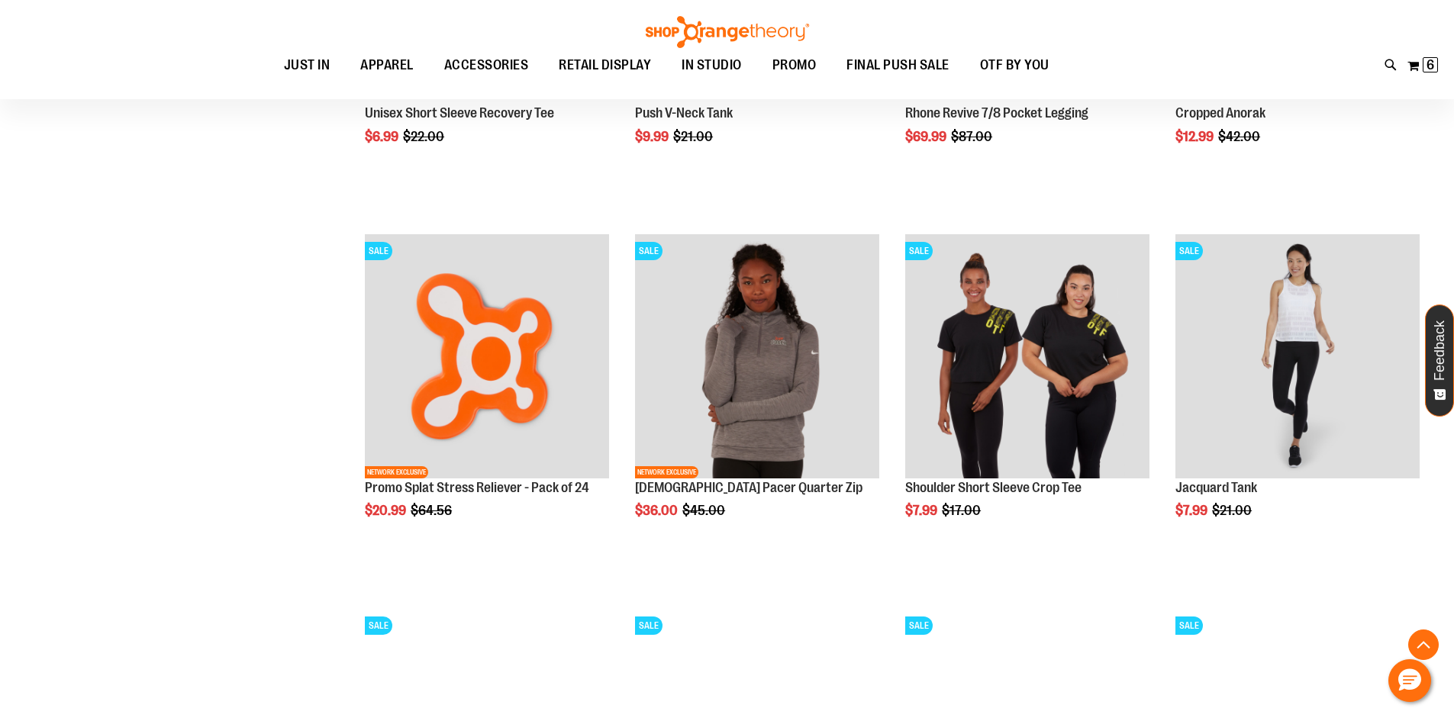
scroll to position [1602, 0]
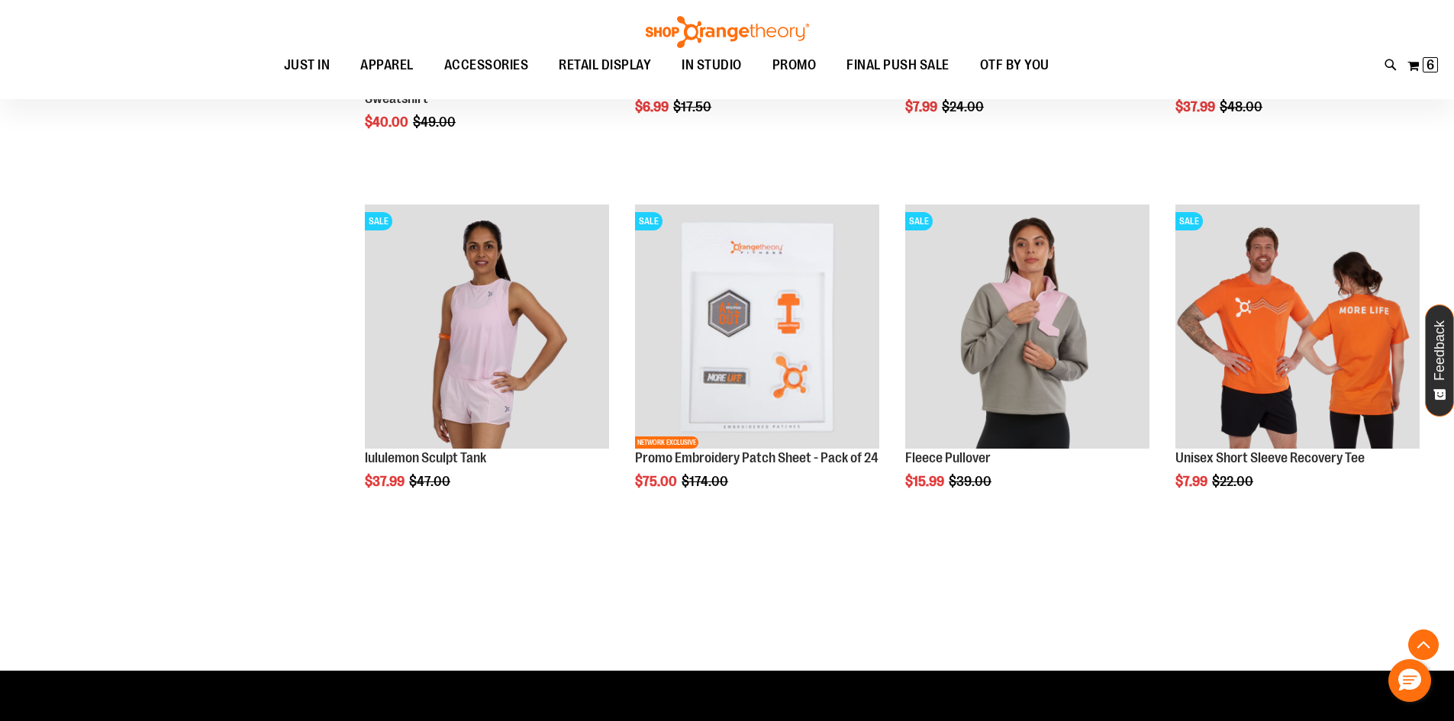
scroll to position [3128, 0]
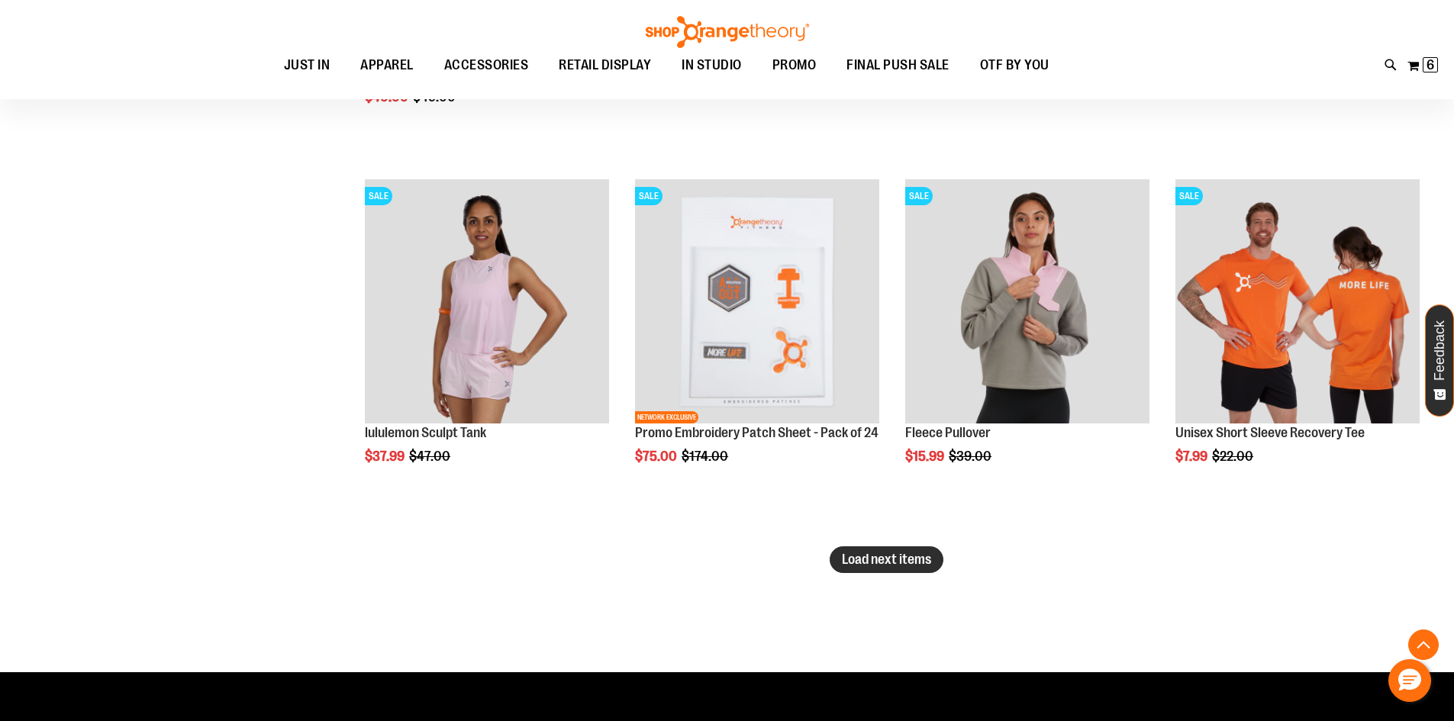
type input "**********"
click at [932, 569] on button "Load next items" at bounding box center [886, 559] width 114 height 27
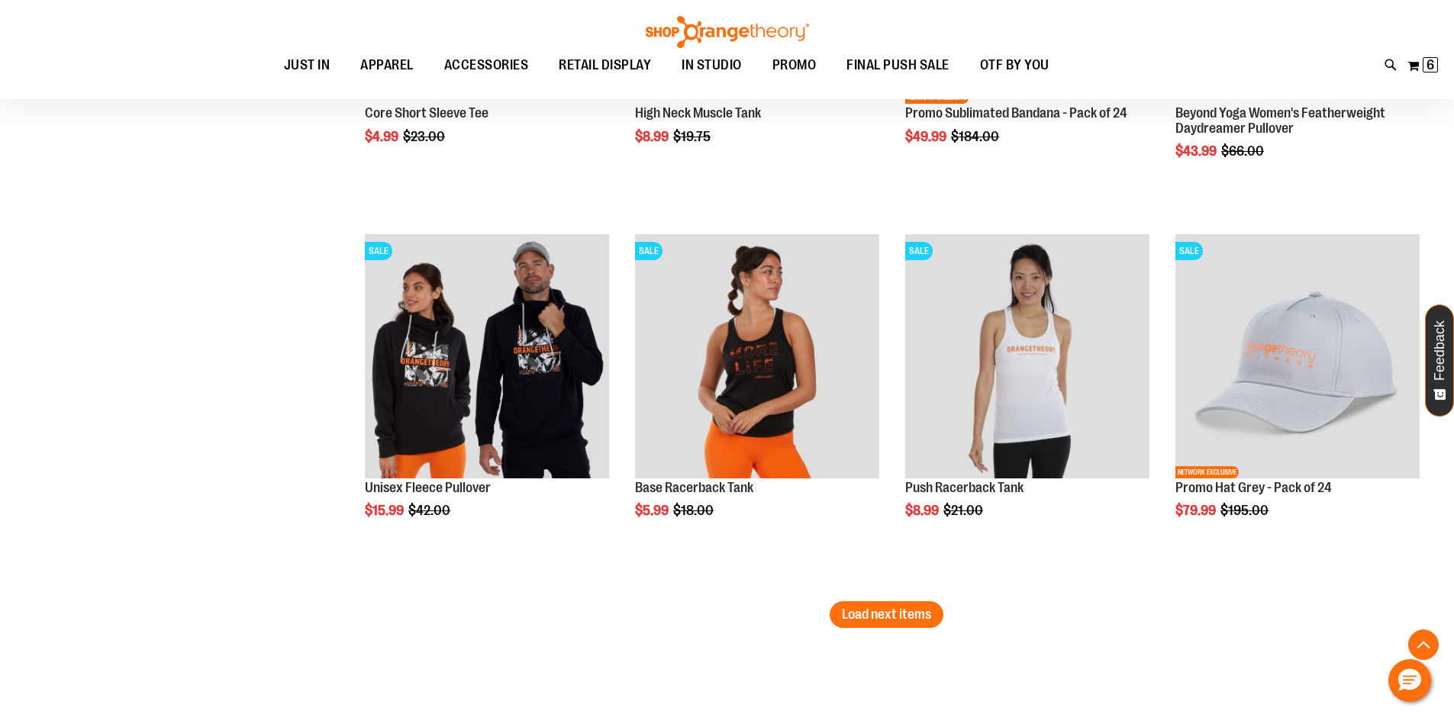
scroll to position [4196, 0]
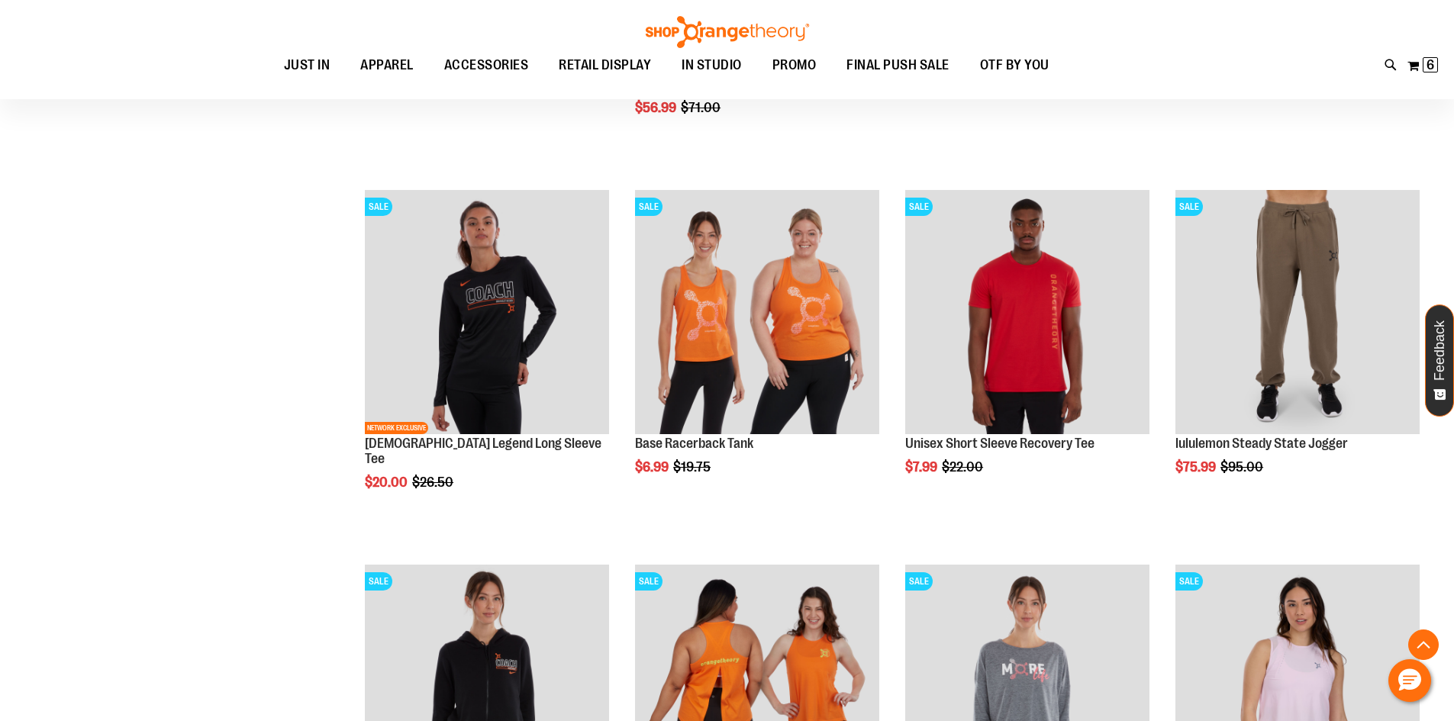
scroll to position [2365, 0]
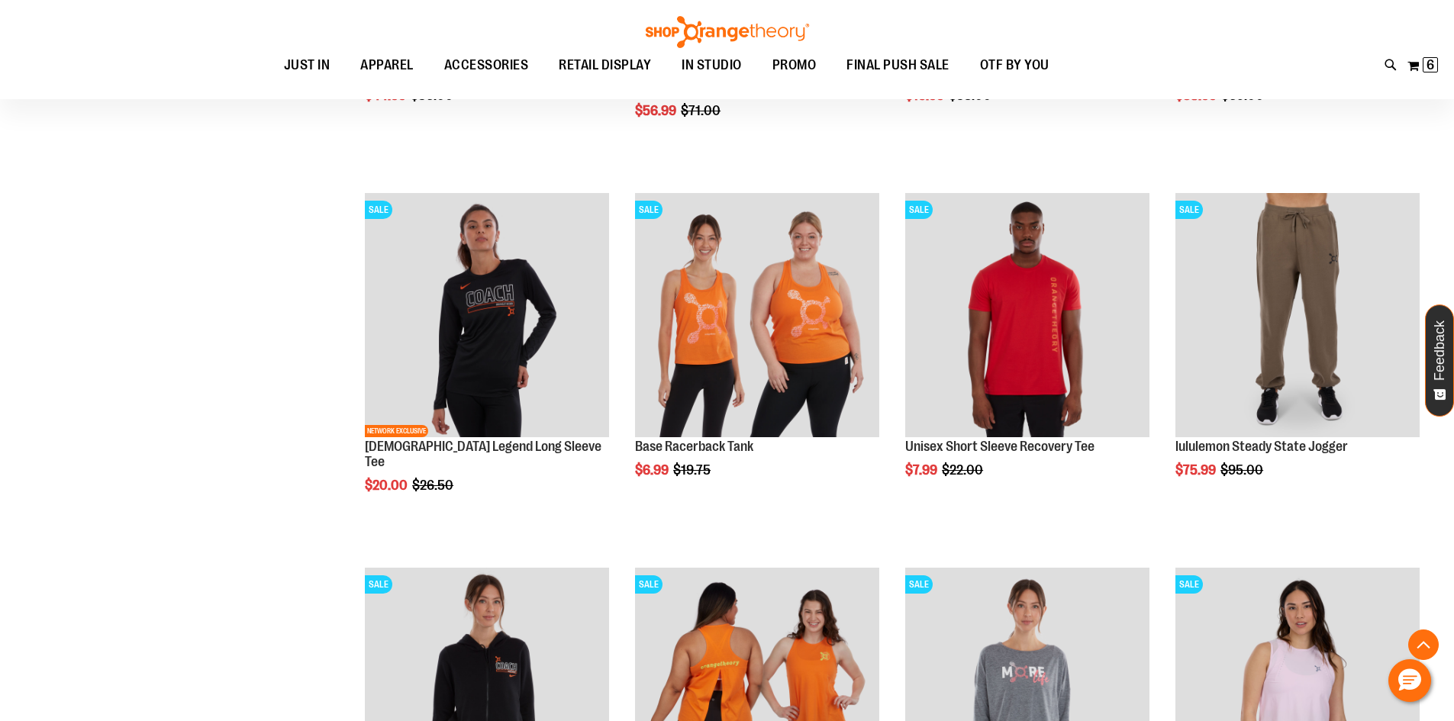
click at [9, 180] on main "**********" at bounding box center [727, 200] width 1454 height 4718
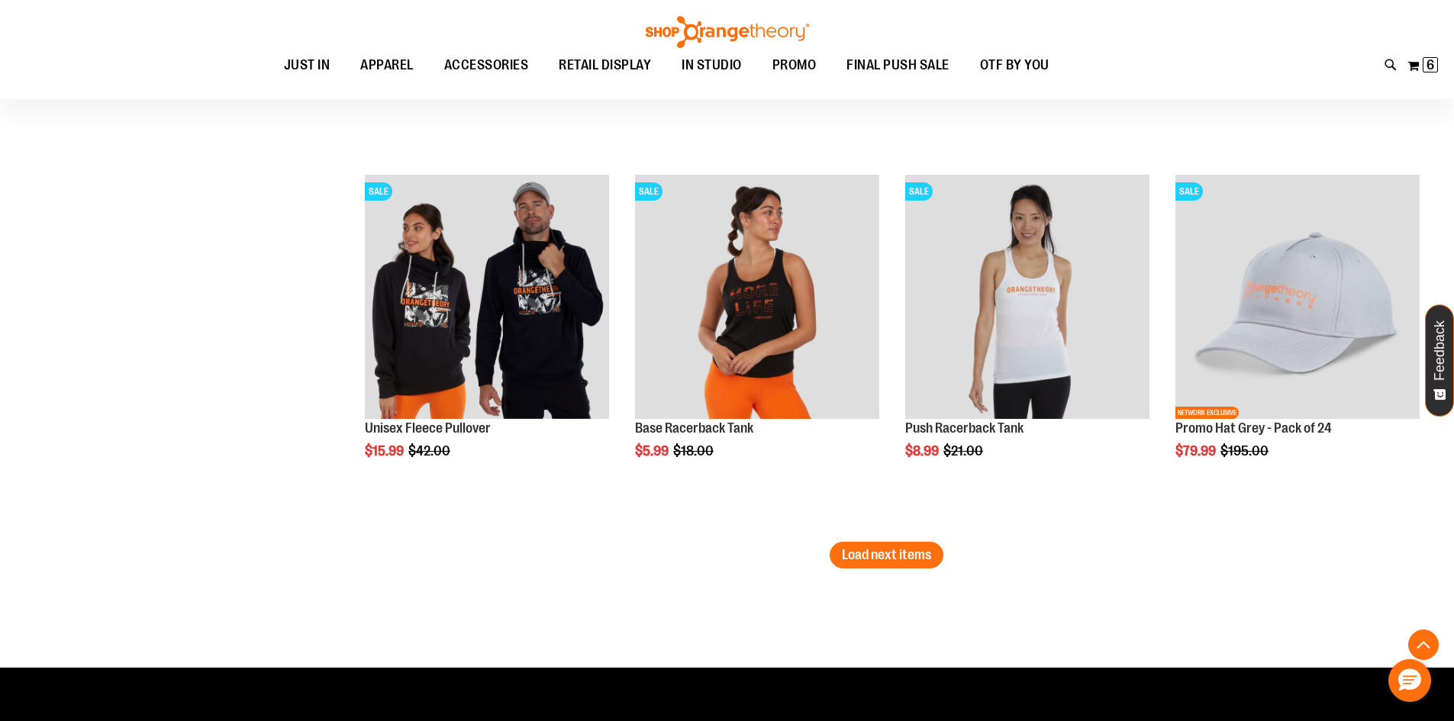
scroll to position [4425, 0]
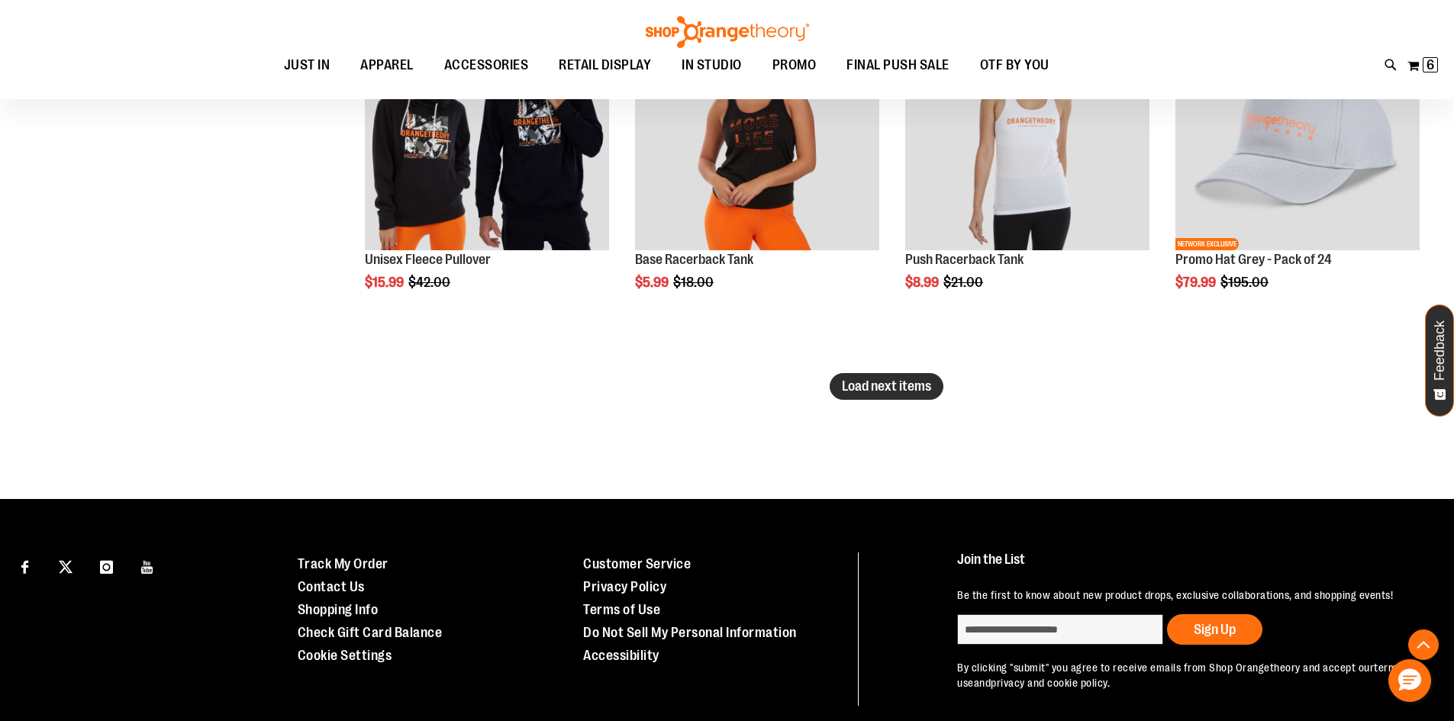
click at [852, 388] on span "Load next items" at bounding box center [886, 385] width 89 height 15
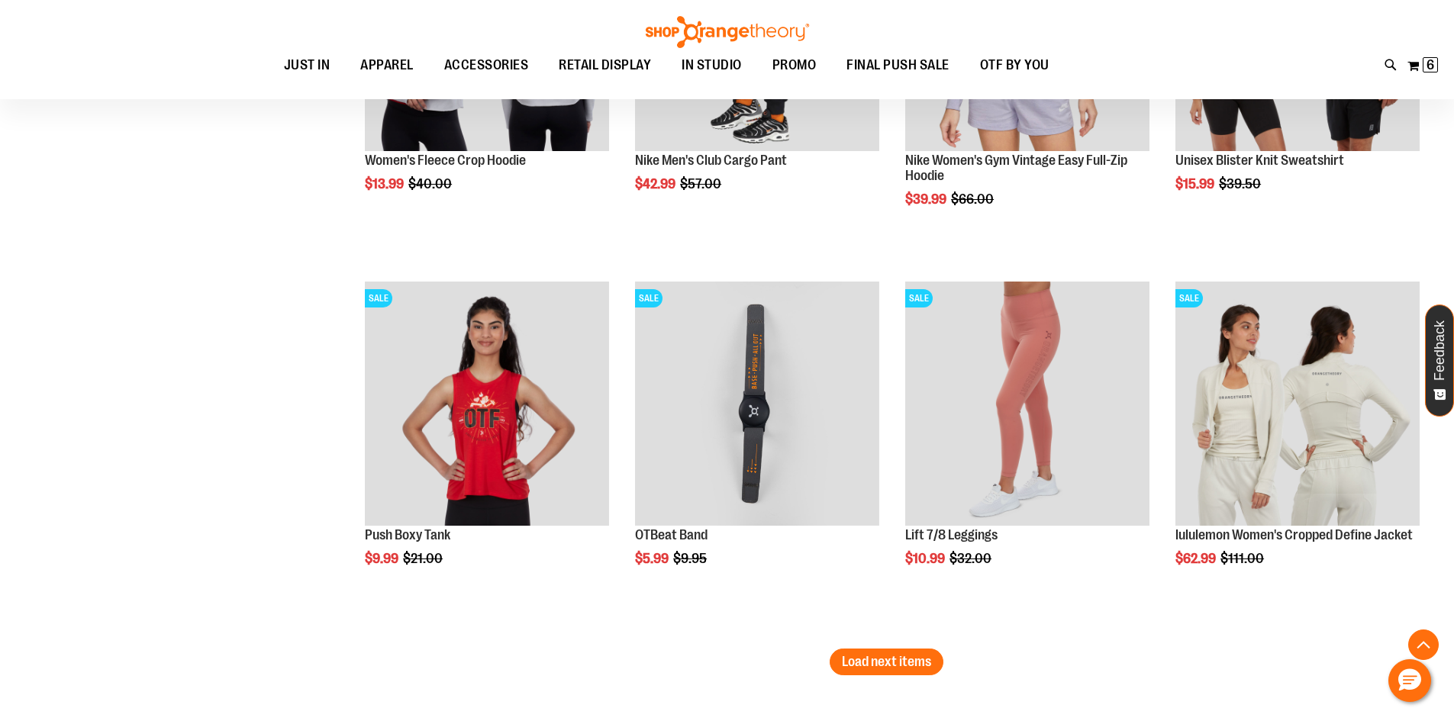
scroll to position [5417, 0]
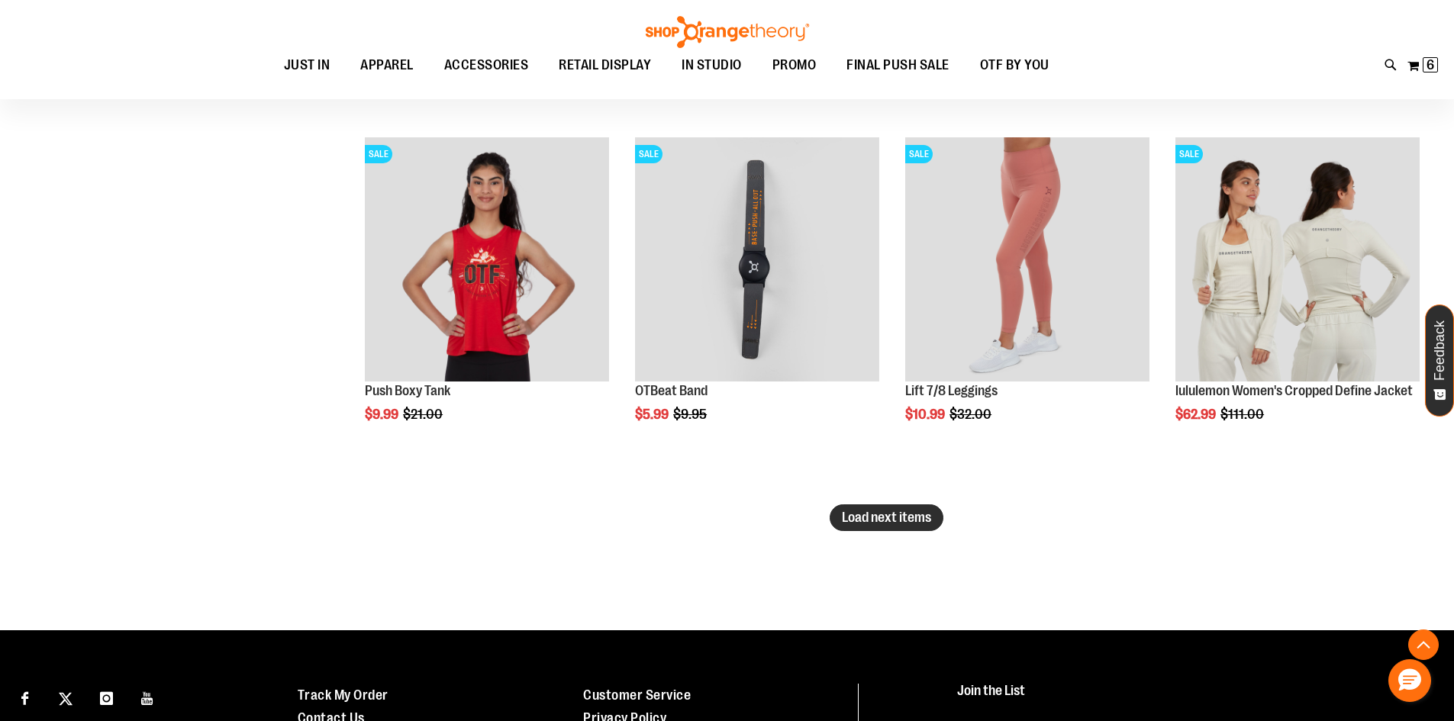
click at [910, 518] on span "Load next items" at bounding box center [886, 517] width 89 height 15
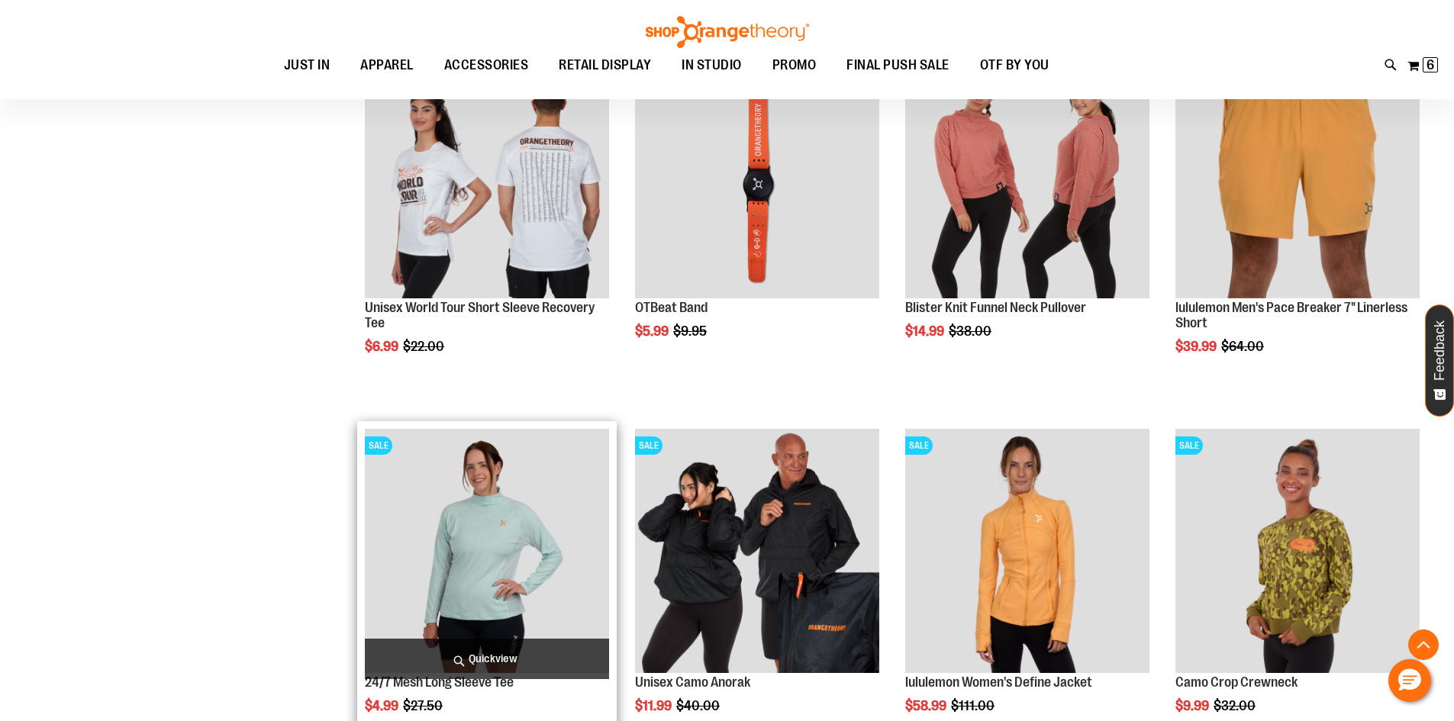
scroll to position [6561, 0]
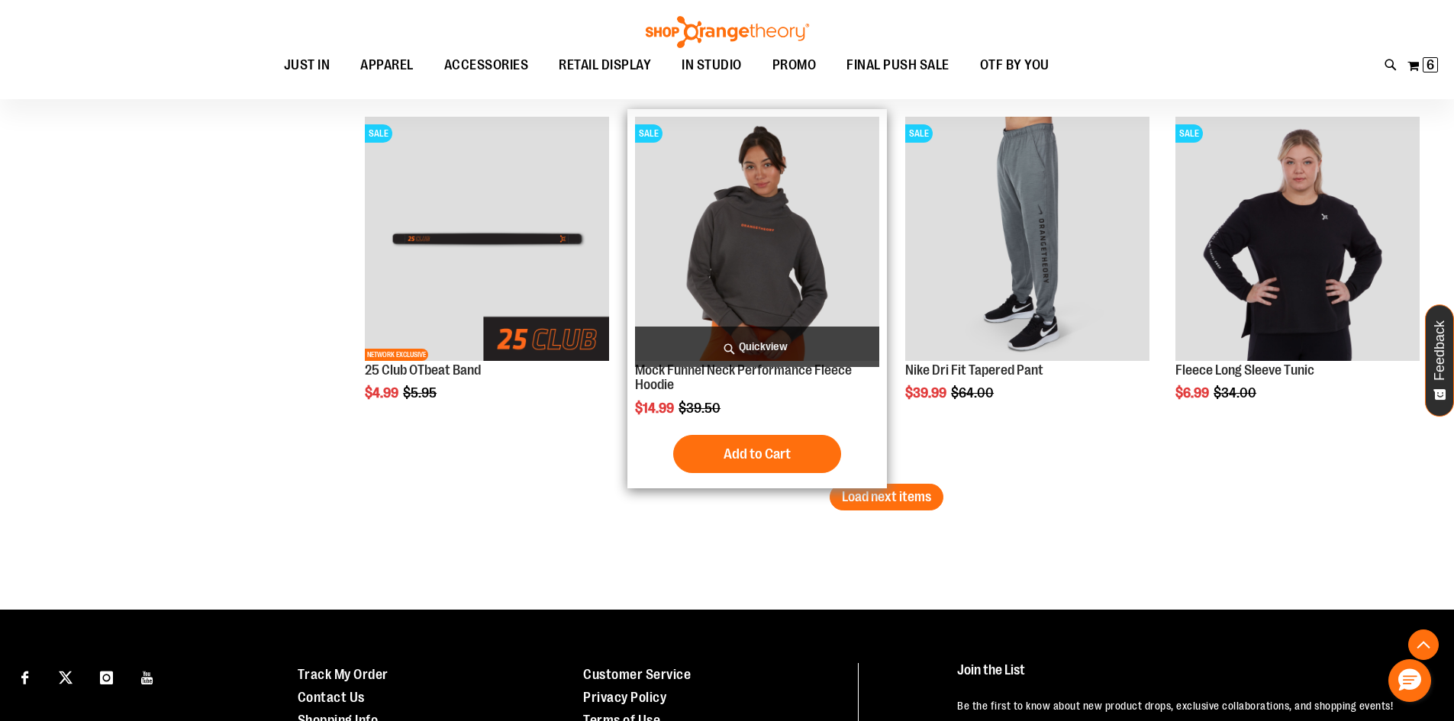
drag, startPoint x: 201, startPoint y: 440, endPoint x: 736, endPoint y: 400, distance: 535.6
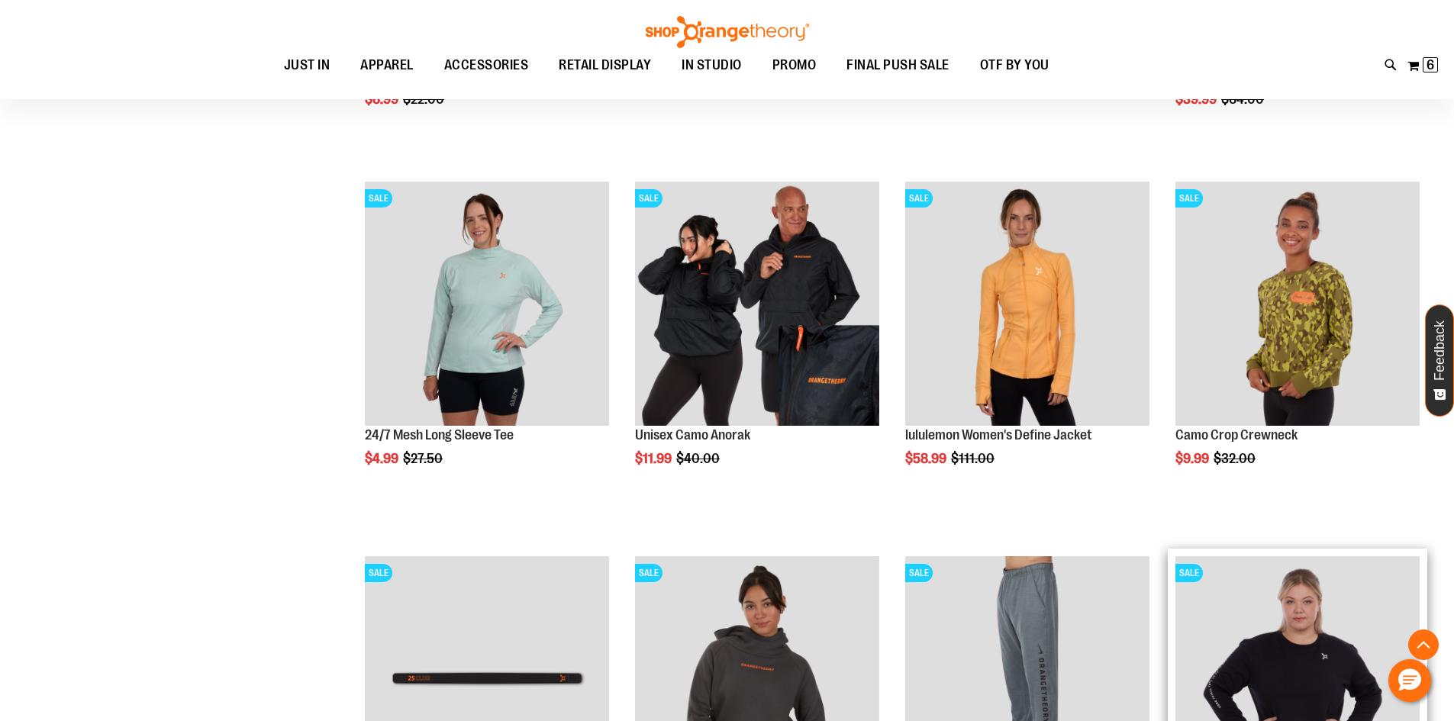
scroll to position [6485, 0]
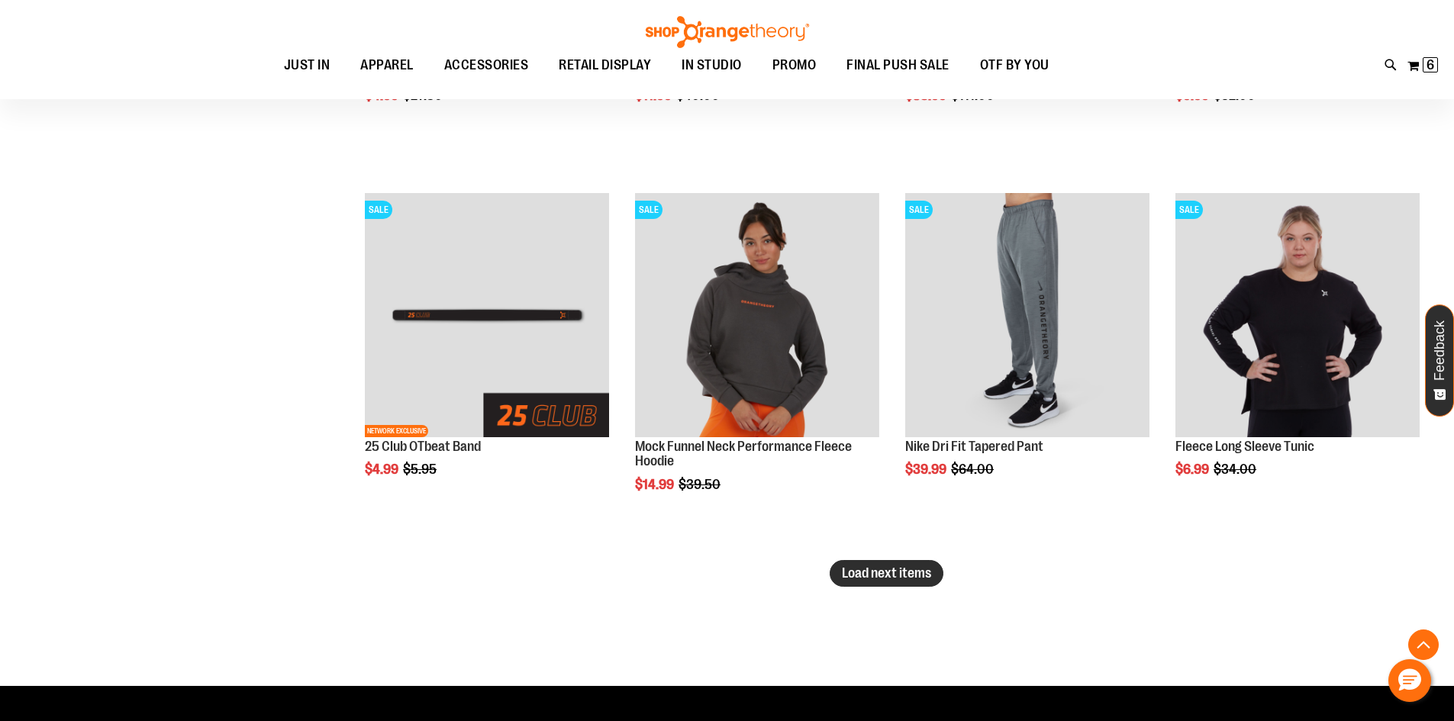
click at [923, 571] on span "Load next items" at bounding box center [886, 572] width 89 height 15
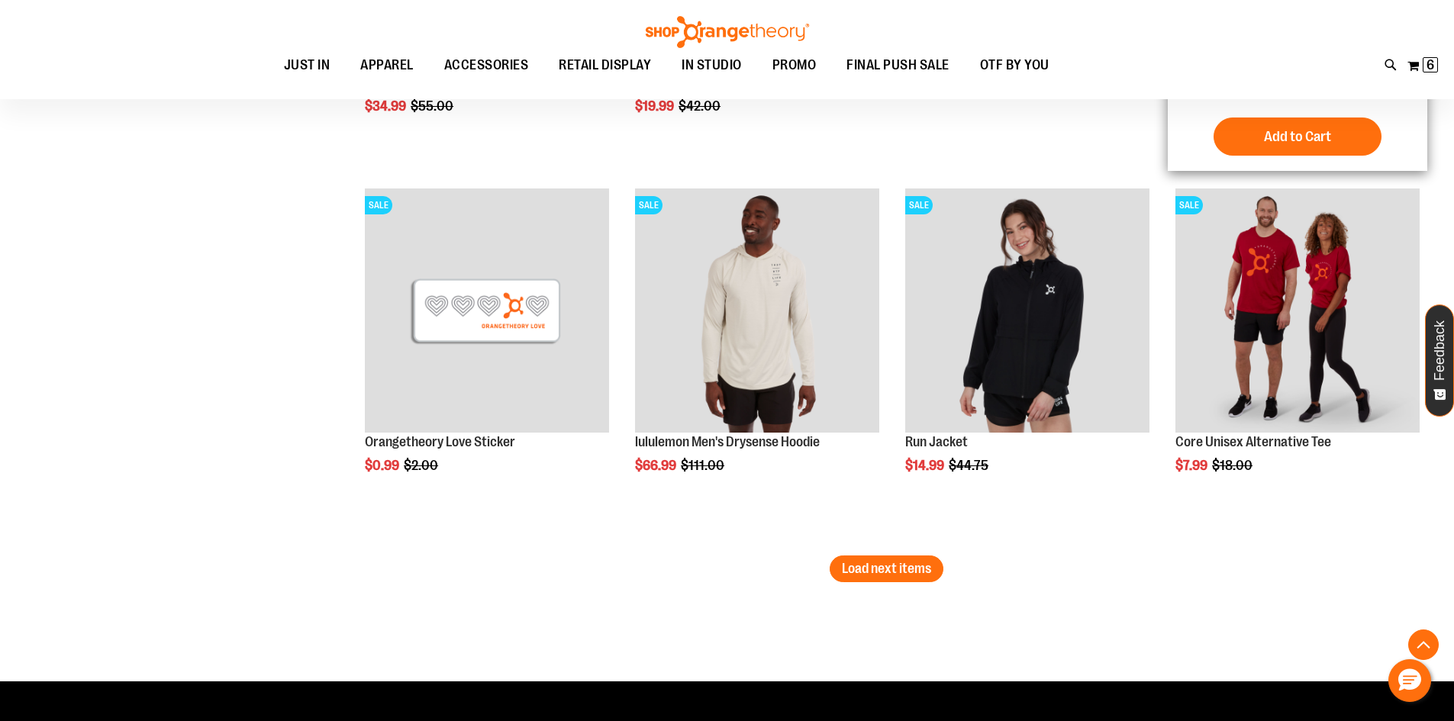
scroll to position [7645, 0]
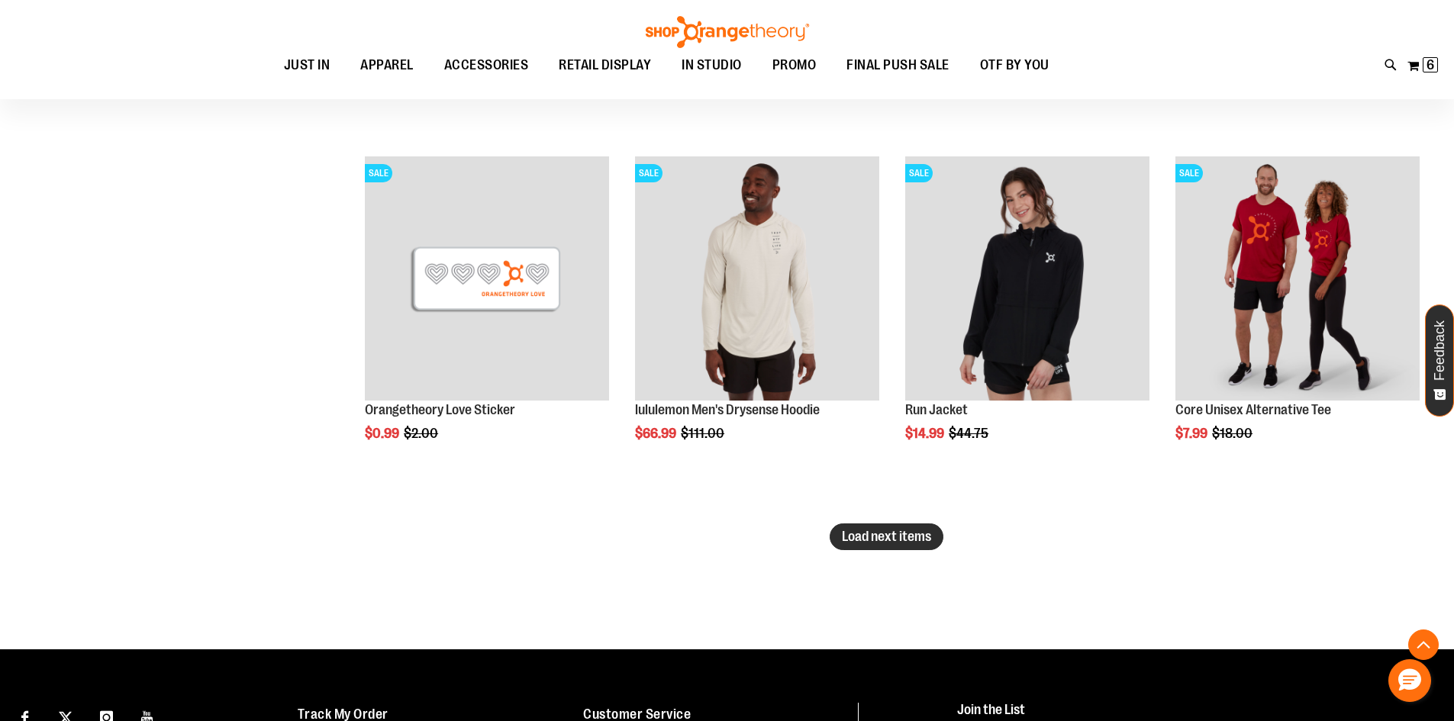
click at [872, 540] on span "Load next items" at bounding box center [886, 536] width 89 height 15
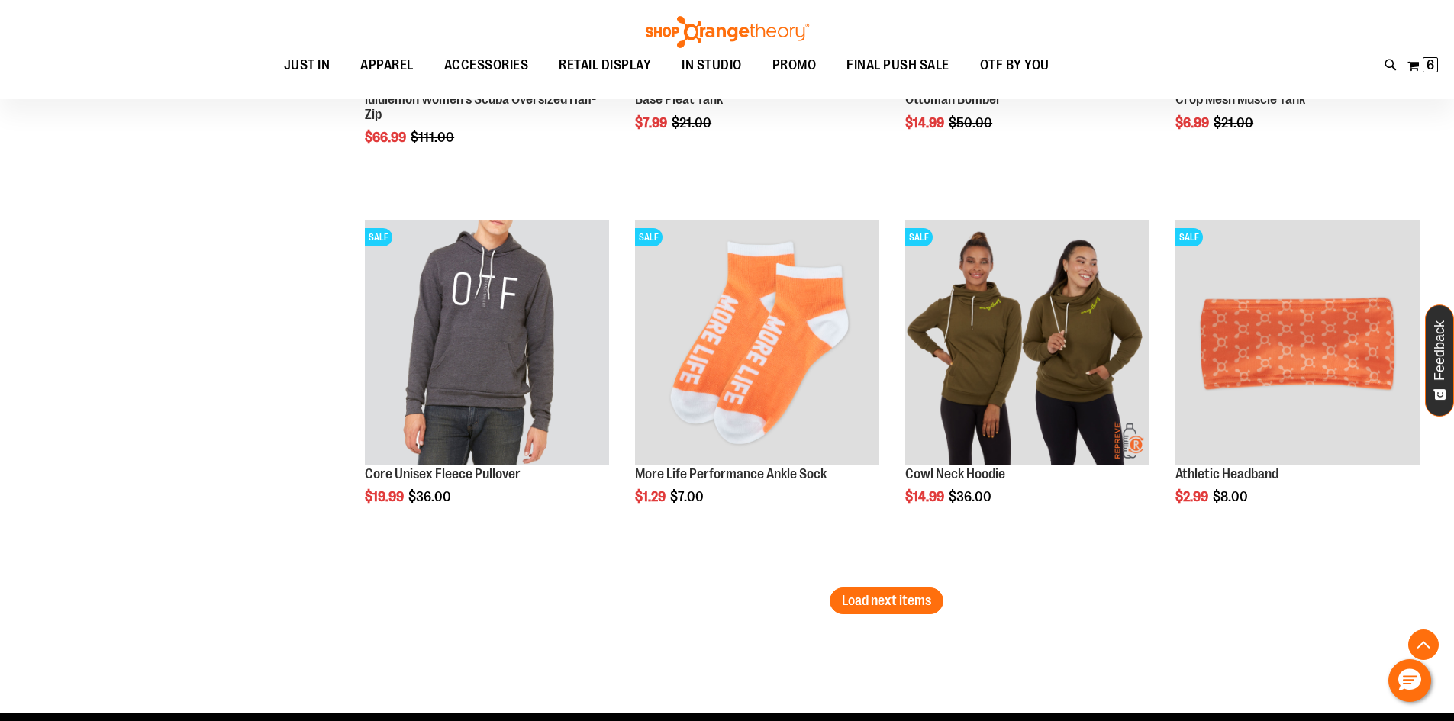
scroll to position [8693, 0]
